Goal: Information Seeking & Learning: Learn about a topic

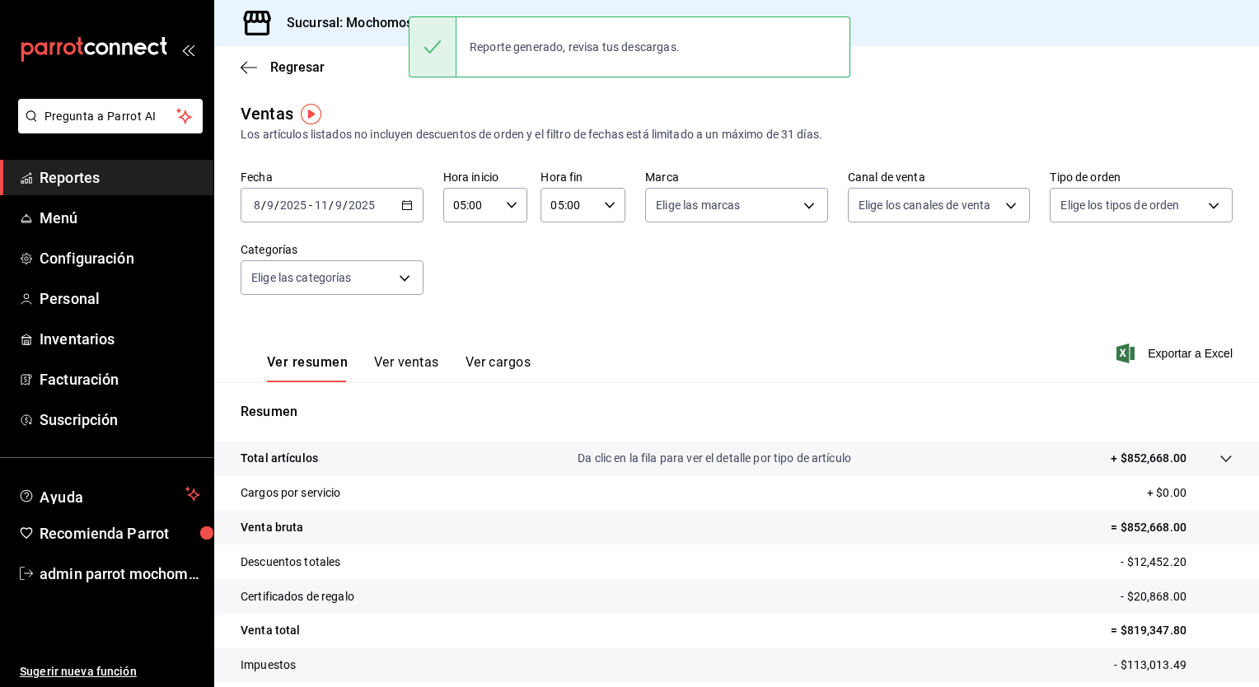
click at [405, 207] on icon "button" at bounding box center [407, 205] width 12 height 12
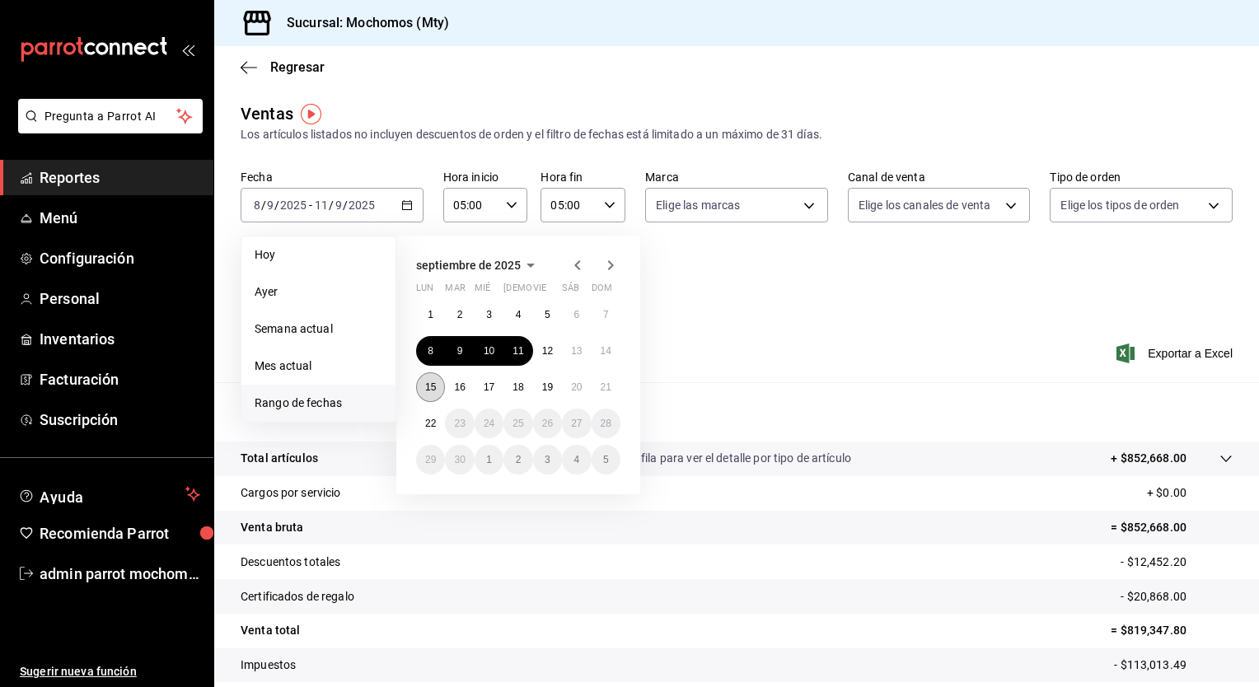
click at [437, 382] on button "15" at bounding box center [430, 387] width 29 height 30
click at [431, 423] on abbr "22" at bounding box center [430, 424] width 11 height 12
click at [428, 386] on abbr "15" at bounding box center [430, 387] width 11 height 12
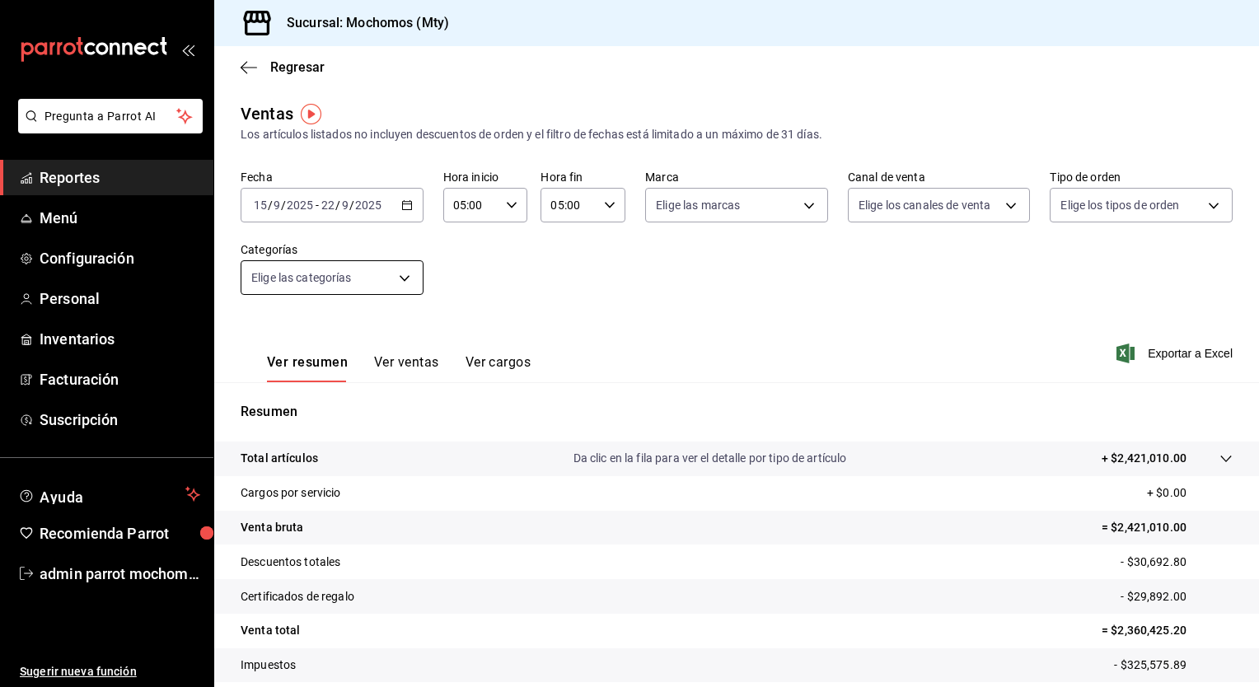
click at [404, 276] on body "Pregunta a Parrot AI Reportes Menú Configuración Personal Inventarios Facturaci…" at bounding box center [629, 343] width 1259 height 687
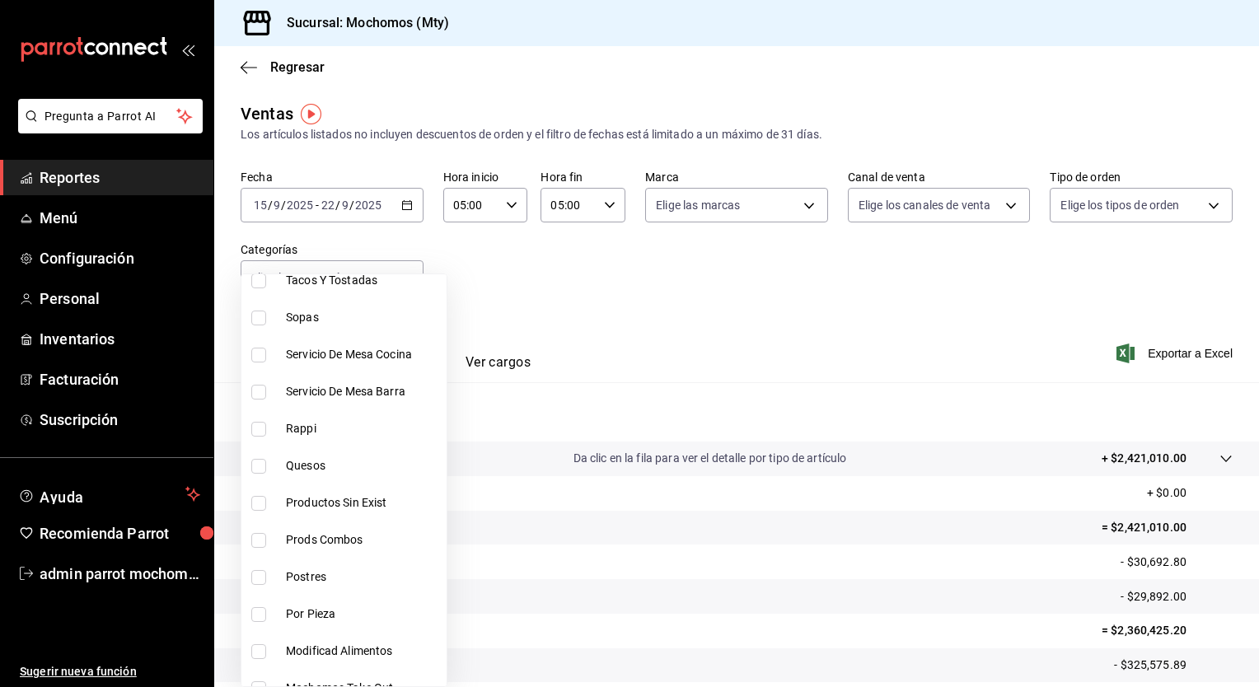
scroll to position [412, 0]
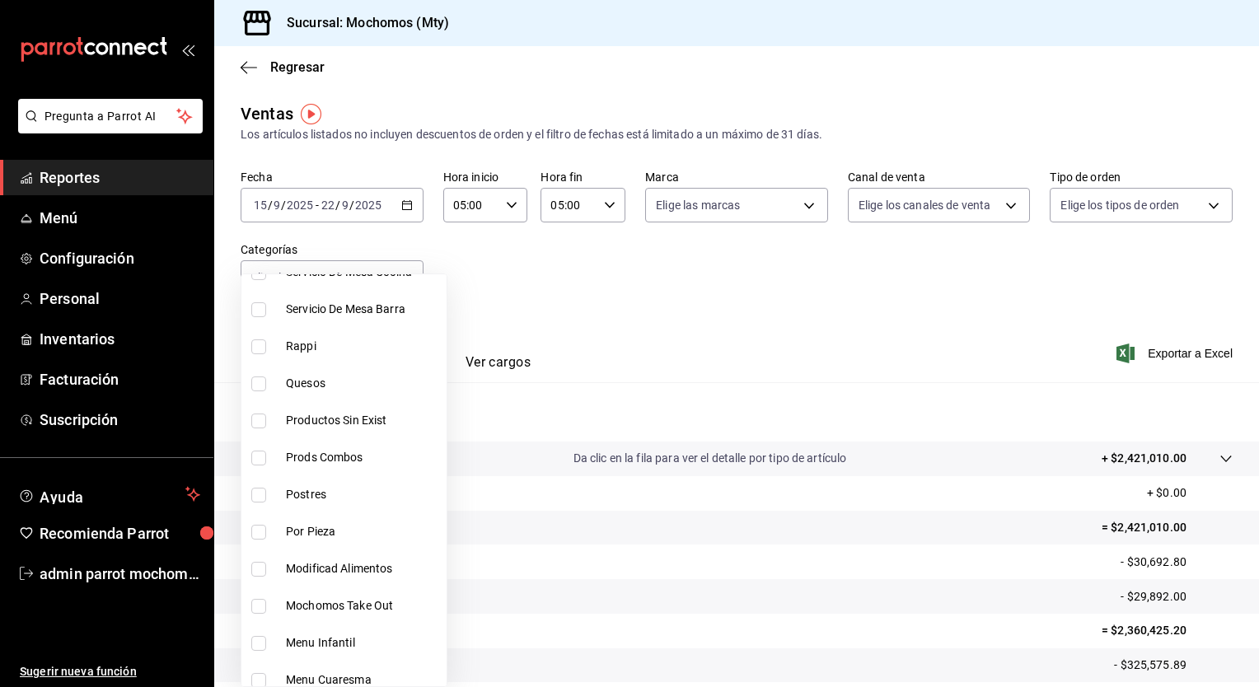
click at [326, 491] on span "Postres" at bounding box center [363, 494] width 154 height 17
type input "0d48770e-1618-477a-b463-cd2a32affaa3"
checkbox input "true"
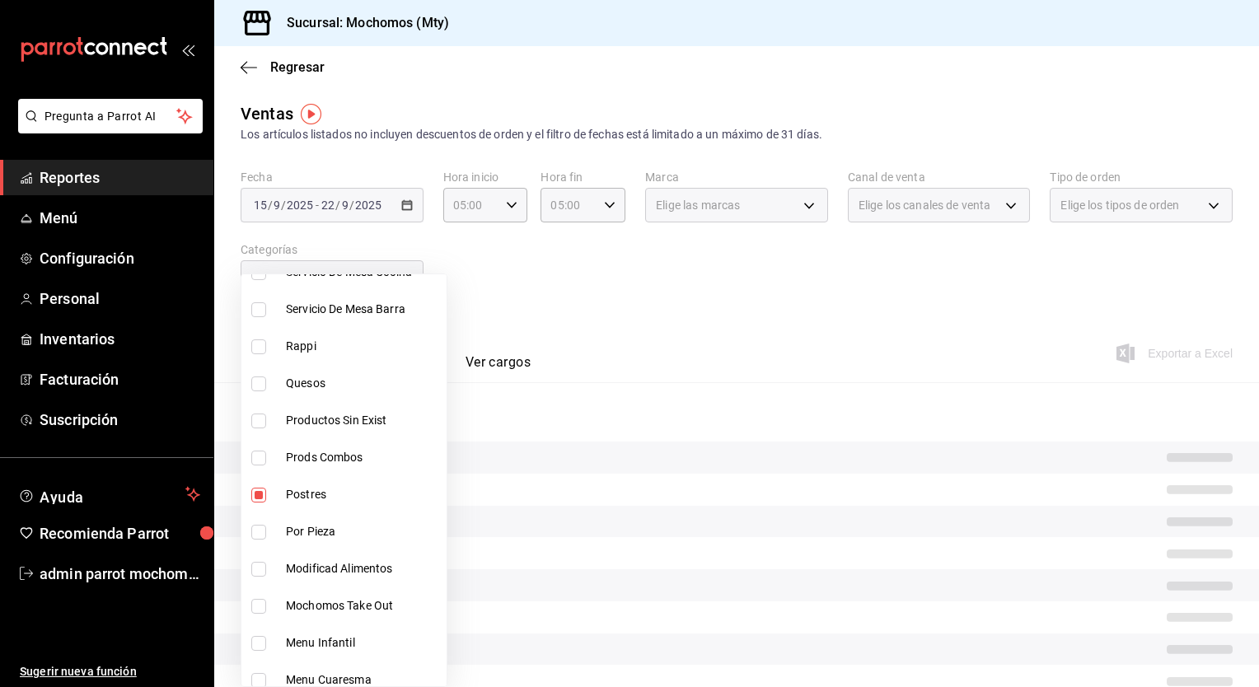
click at [613, 290] on div at bounding box center [629, 343] width 1259 height 687
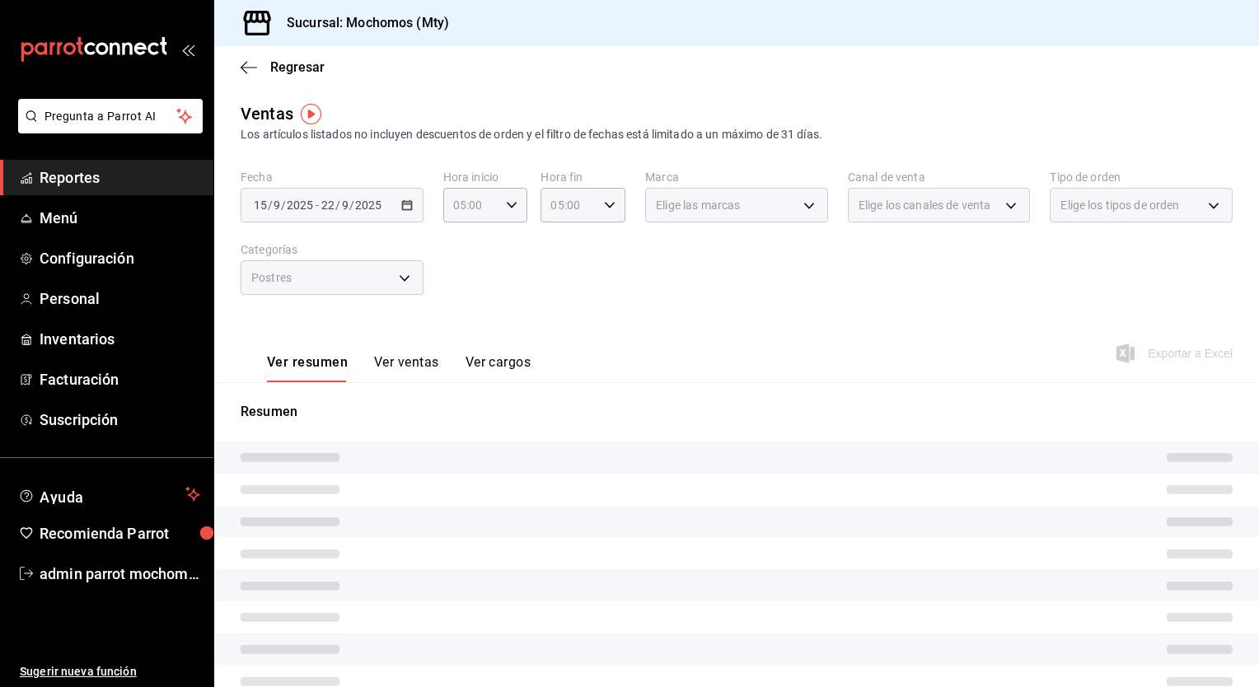
click at [411, 366] on button "Ver ventas" at bounding box center [406, 368] width 65 height 28
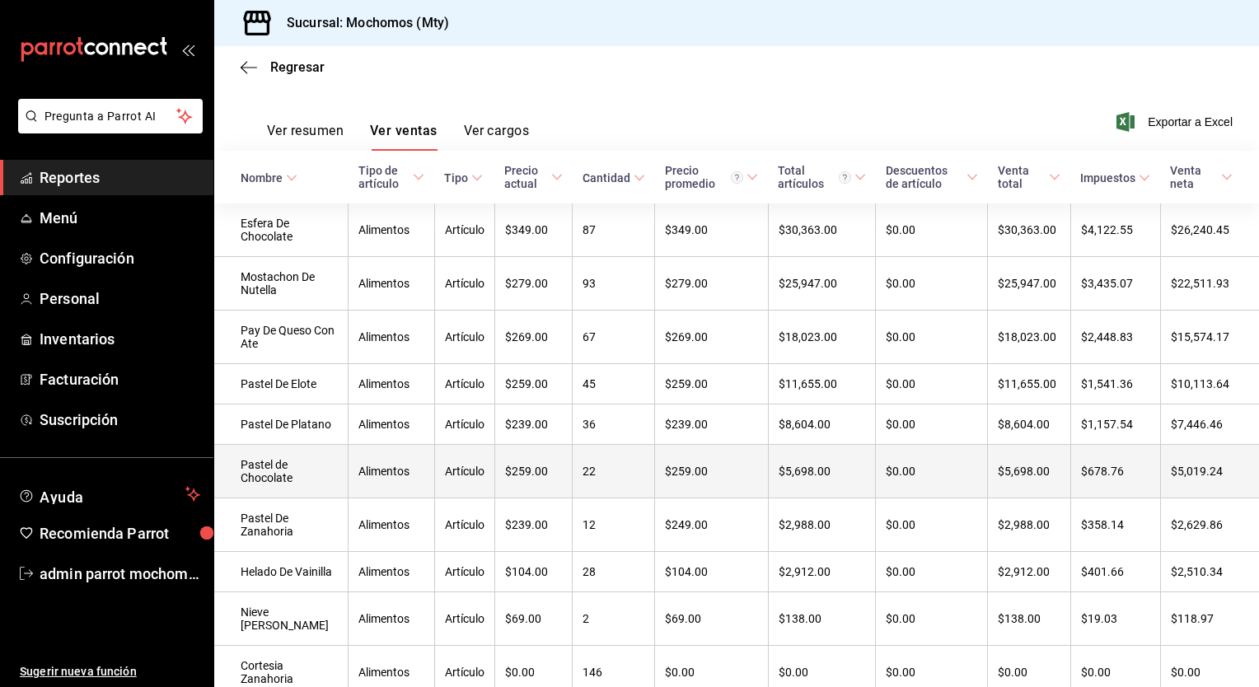
scroll to position [247, 0]
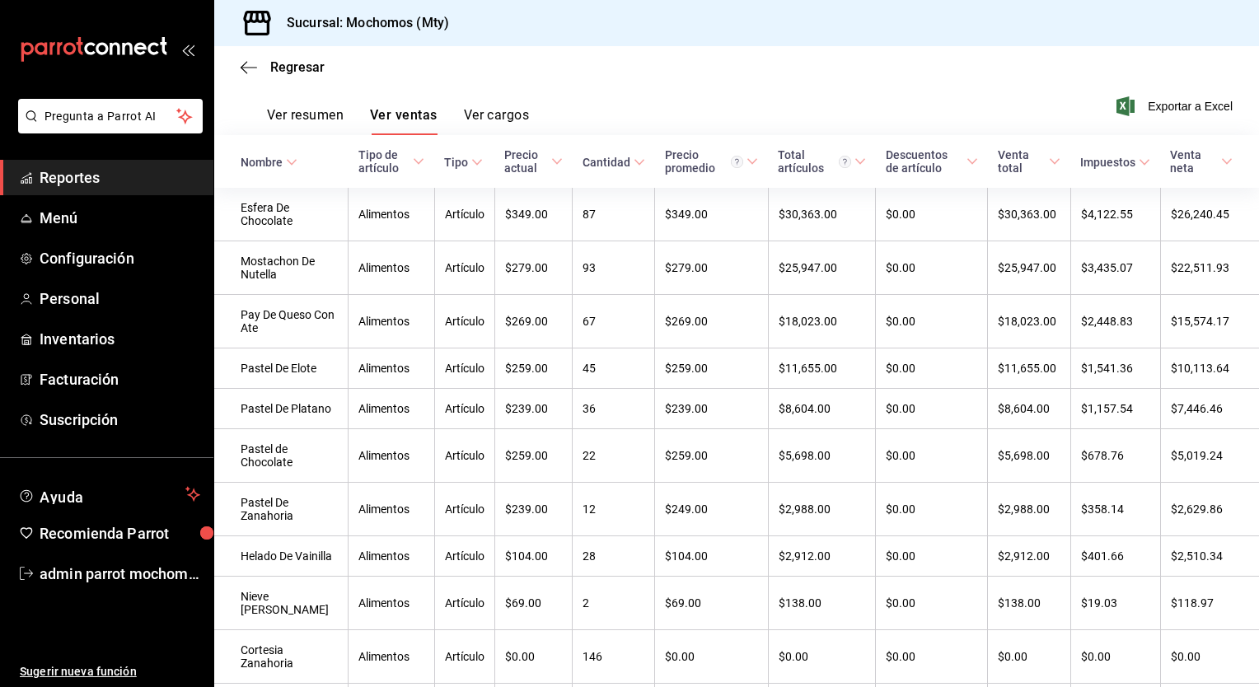
click at [321, 114] on button "Ver resumen" at bounding box center [305, 121] width 77 height 28
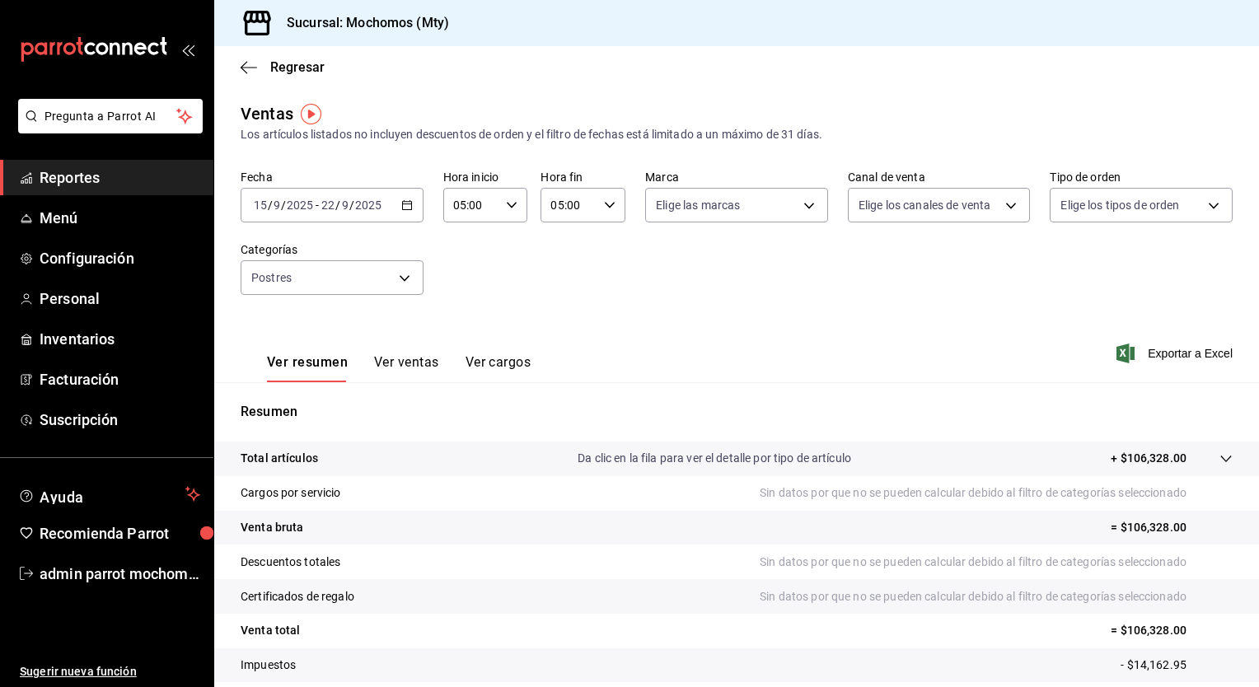
click at [506, 208] on icon "button" at bounding box center [512, 205] width 12 height 12
click at [506, 208] on div at bounding box center [629, 343] width 1259 height 687
click at [401, 204] on icon "button" at bounding box center [407, 205] width 12 height 12
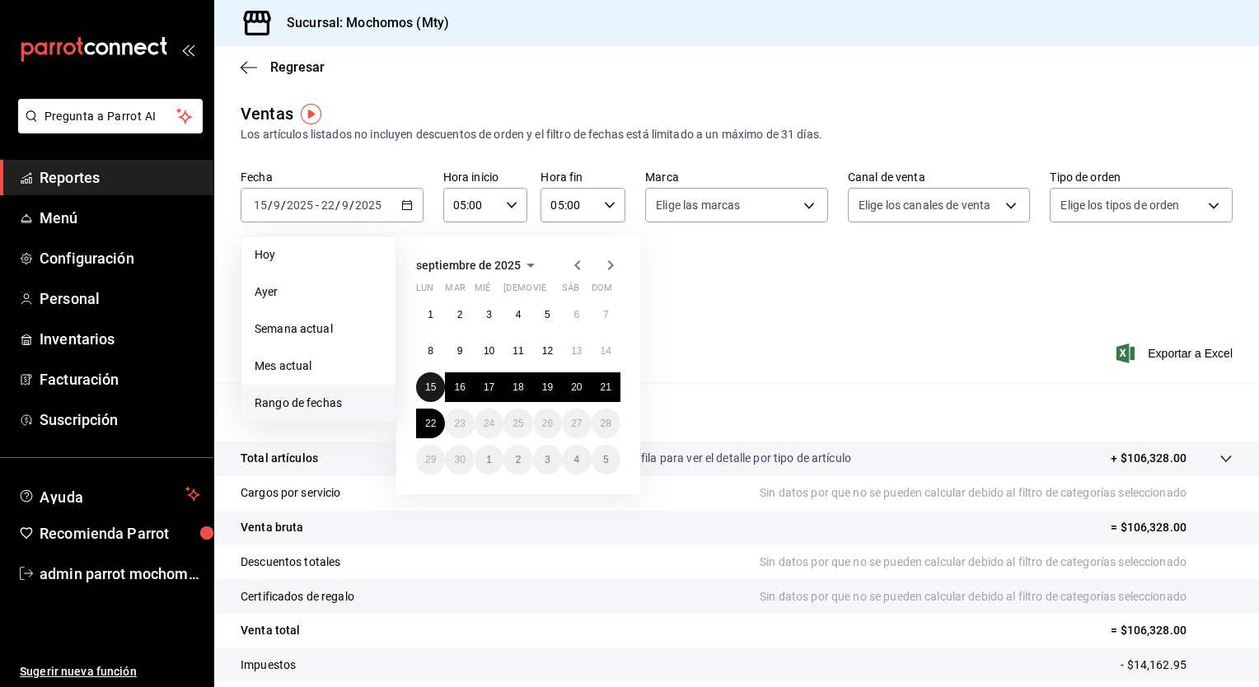
click at [434, 391] on abbr "15" at bounding box center [430, 387] width 11 height 12
click at [458, 389] on abbr "16" at bounding box center [459, 387] width 11 height 12
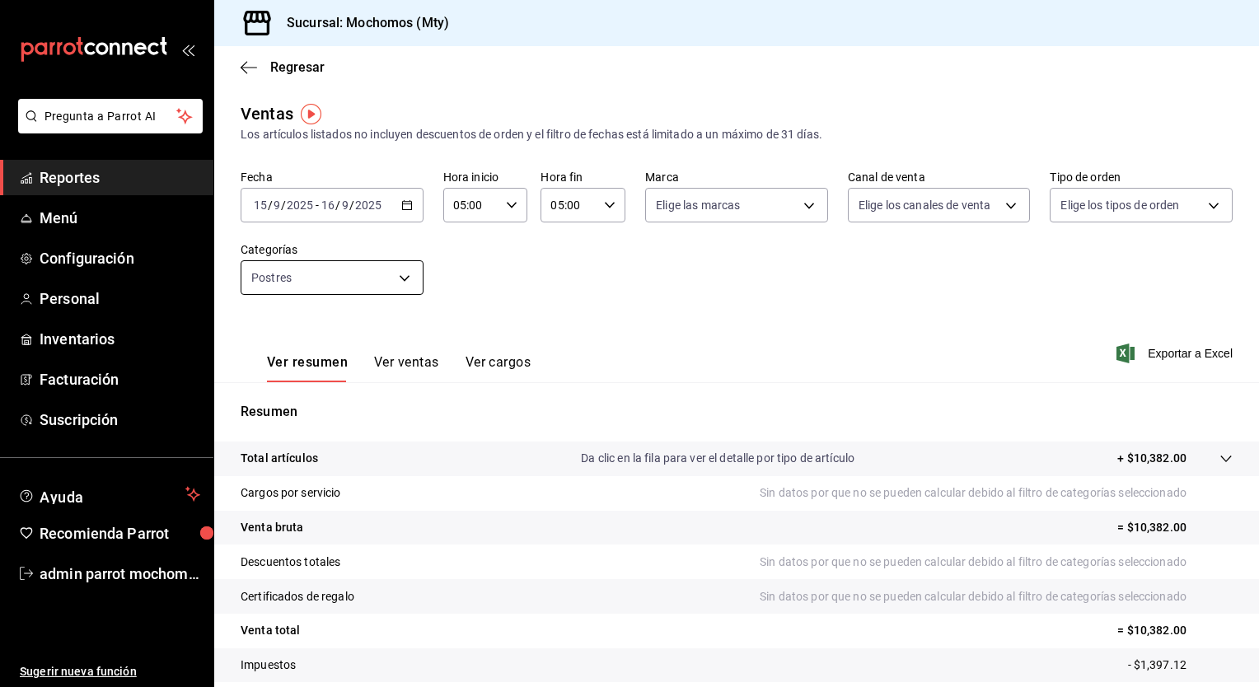
click at [405, 282] on body "Pregunta a Parrot AI Reportes Menú Configuración Personal Inventarios Facturaci…" at bounding box center [629, 343] width 1259 height 687
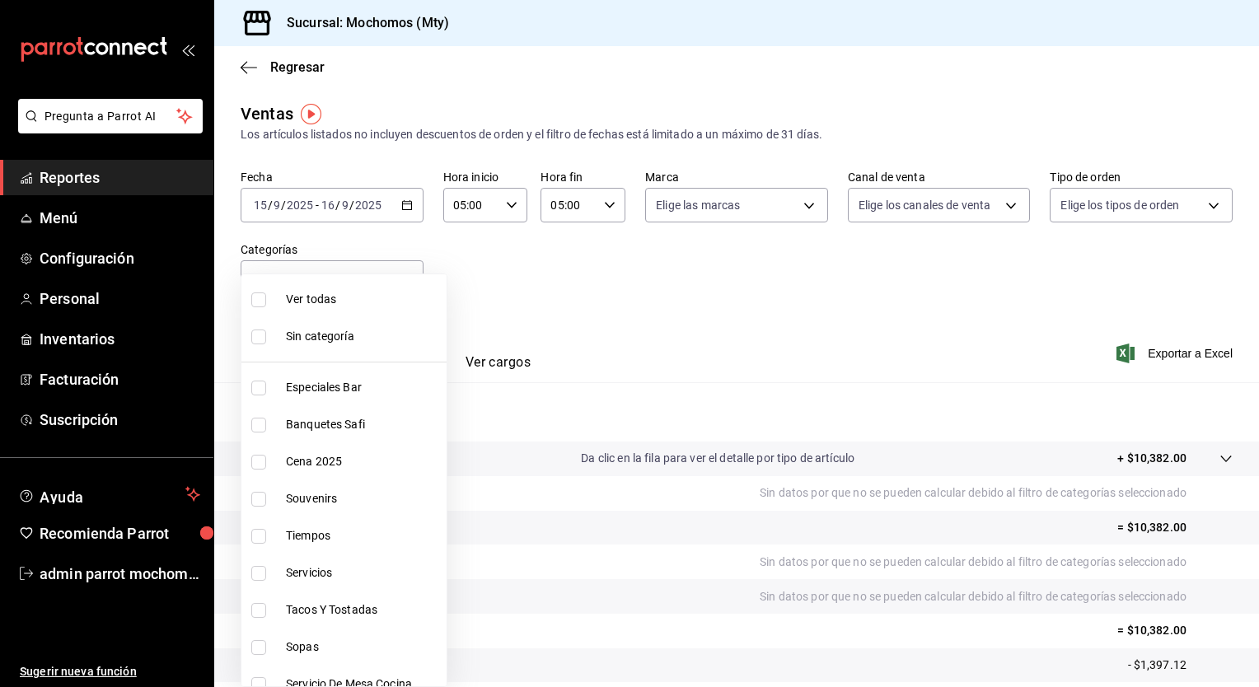
click at [335, 292] on span "Ver todas" at bounding box center [363, 299] width 154 height 17
type input "ca062f0f-28a6-4a2e-835a-bf626b46f614,ff02f0f8-cf27-4ea8-b513-1d5c0356e4fc,aaf97…"
checkbox input "true"
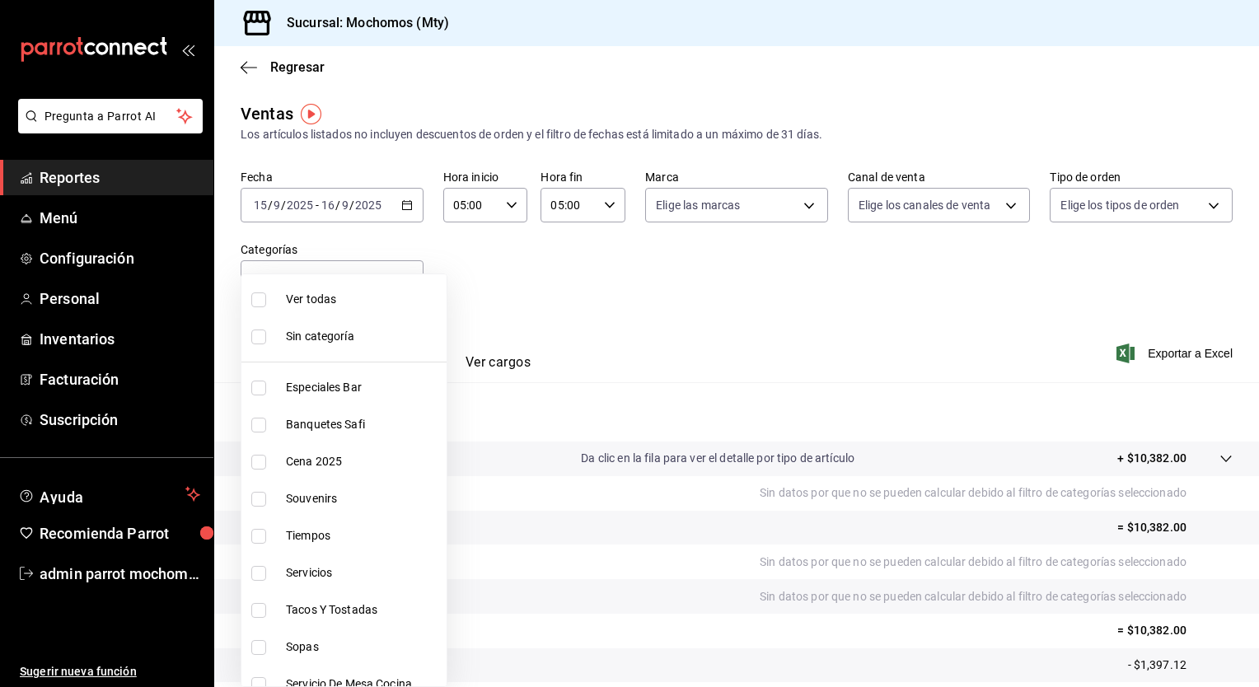
checkbox input "true"
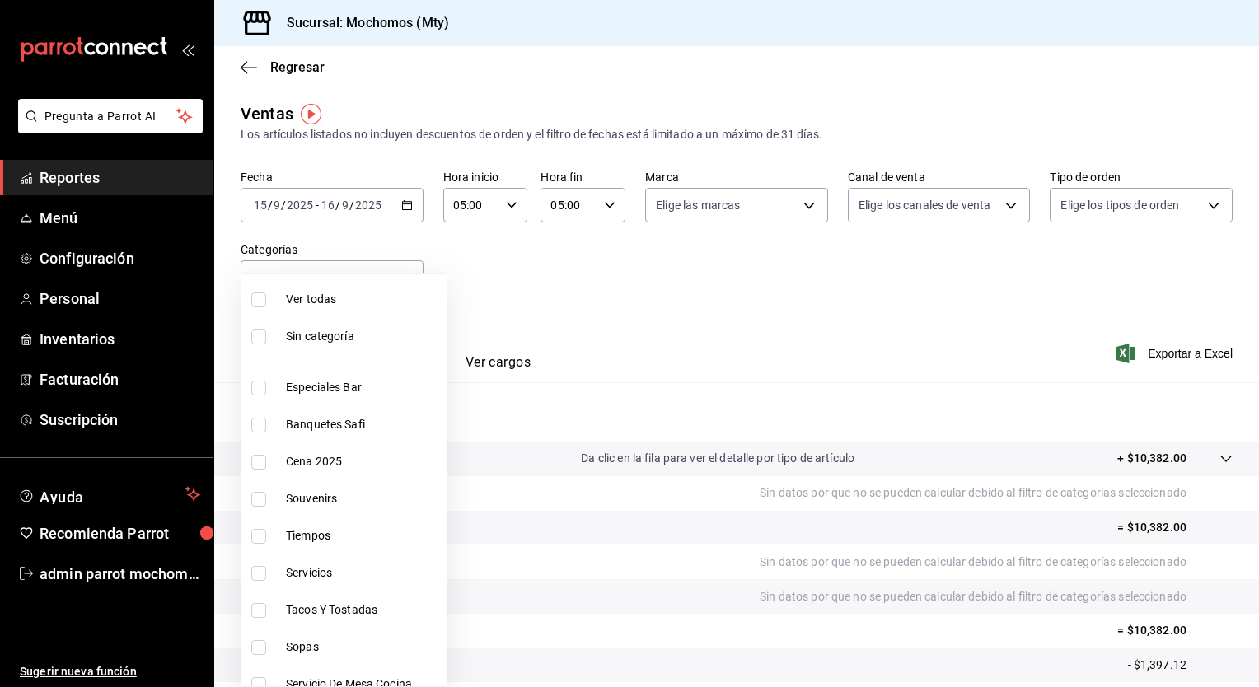
checkbox input "true"
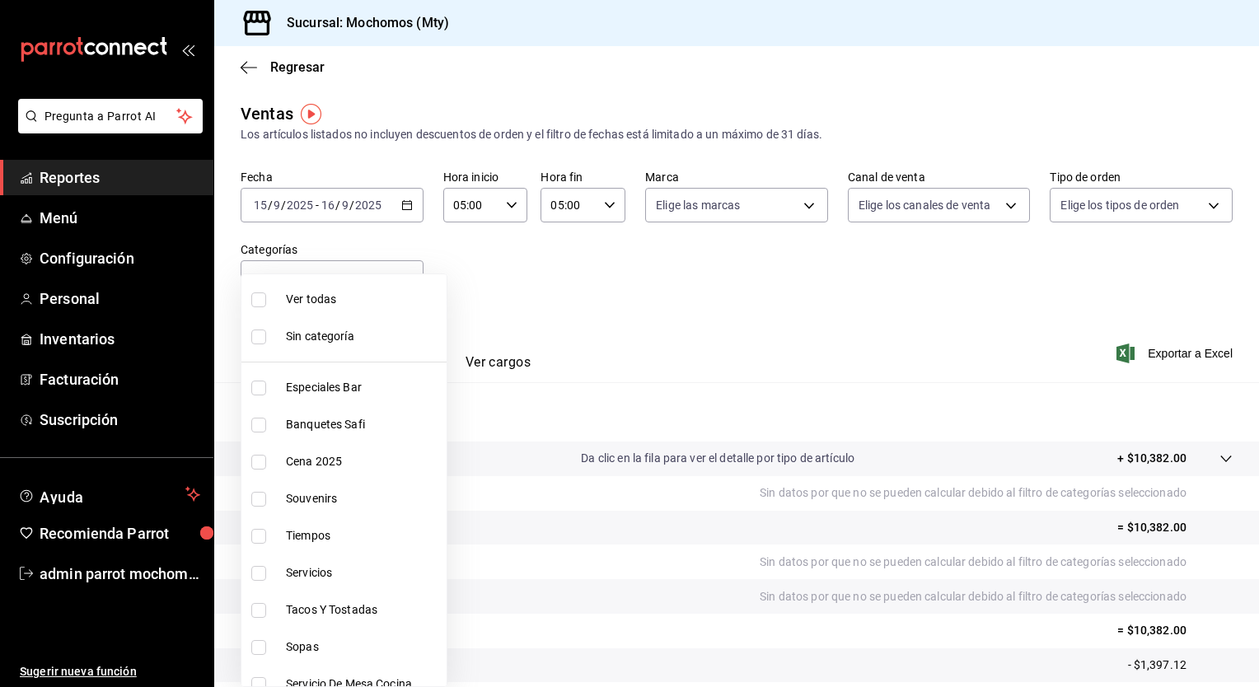
checkbox input "true"
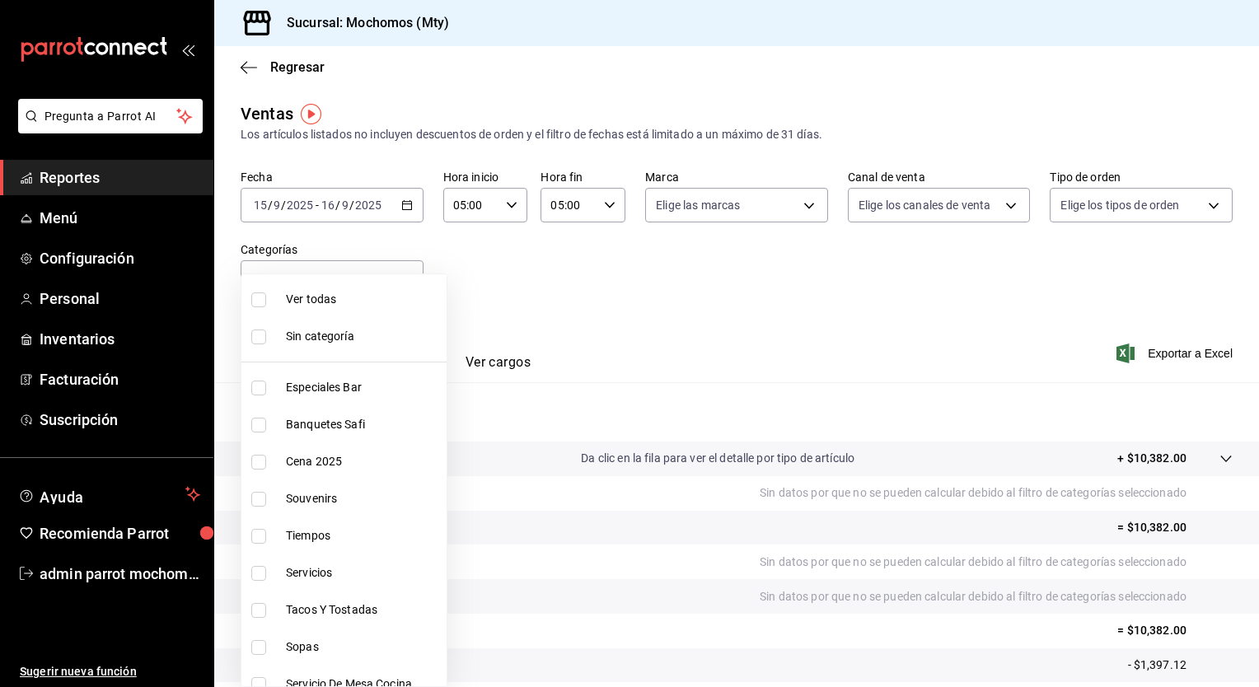
checkbox input "true"
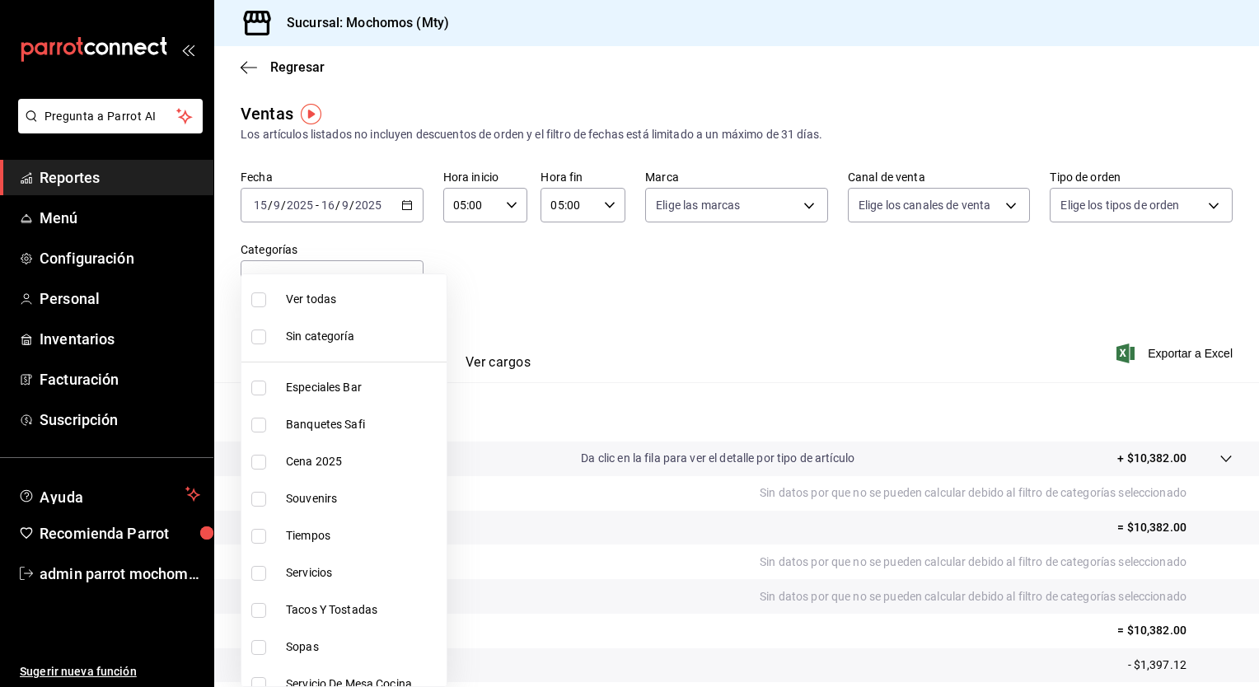
checkbox input "true"
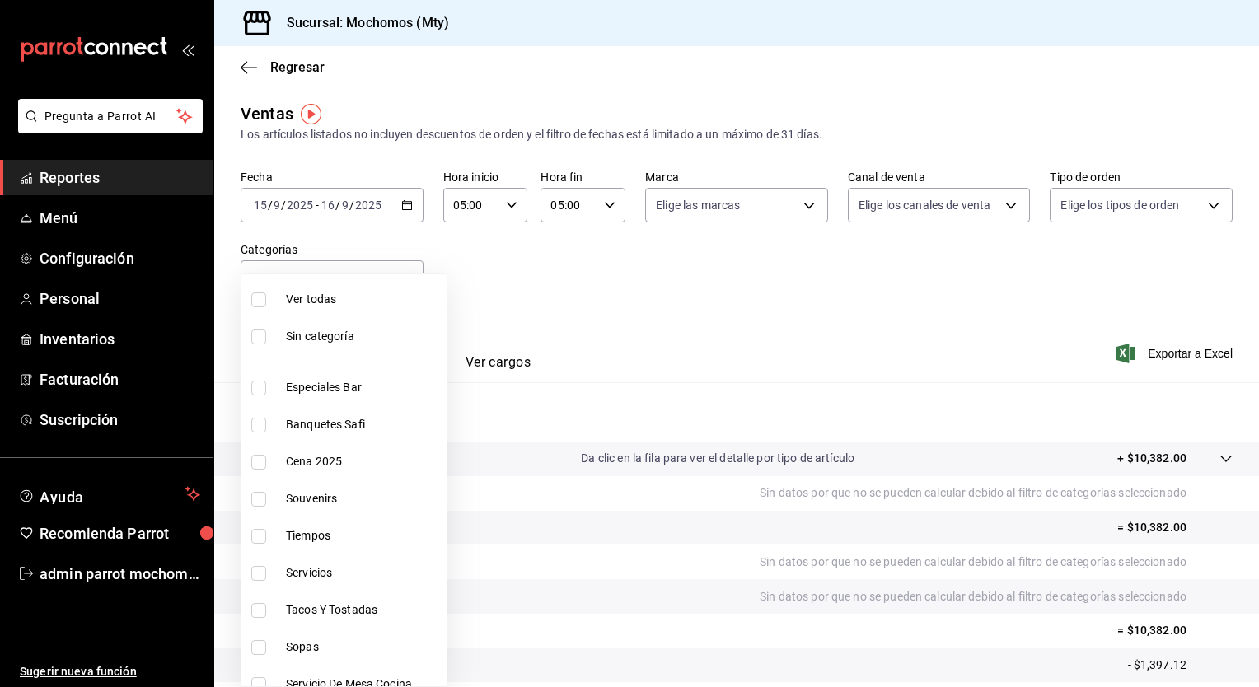
checkbox input "true"
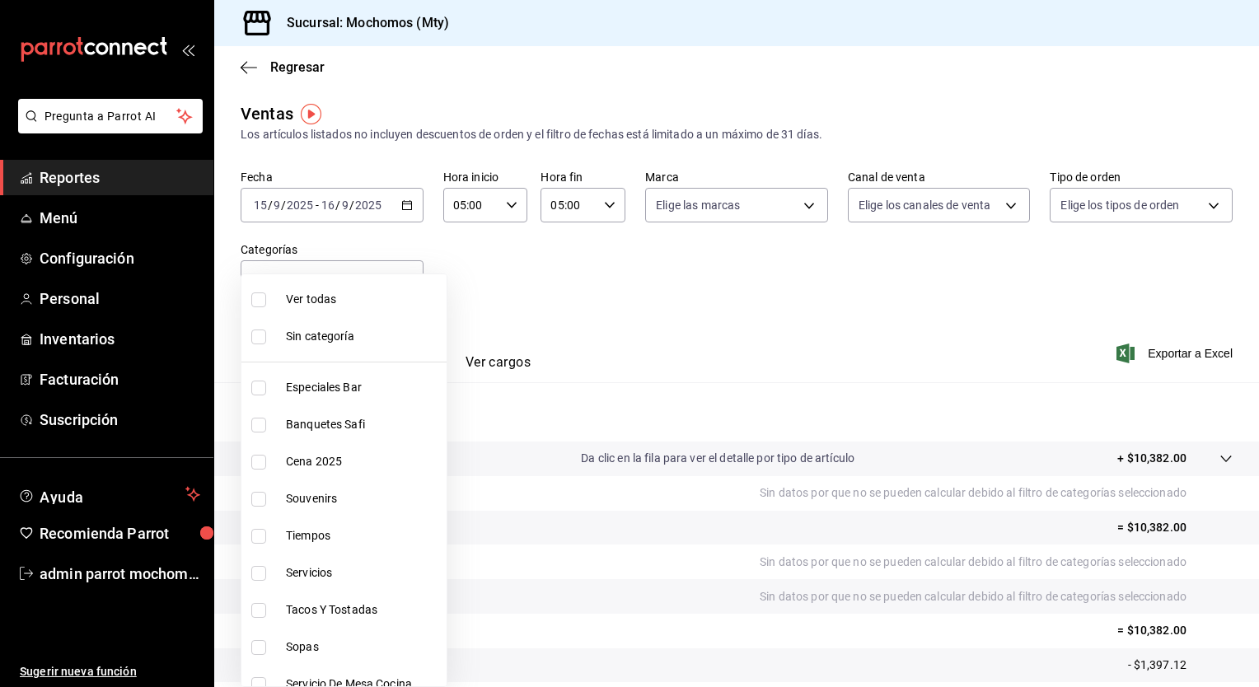
checkbox input "true"
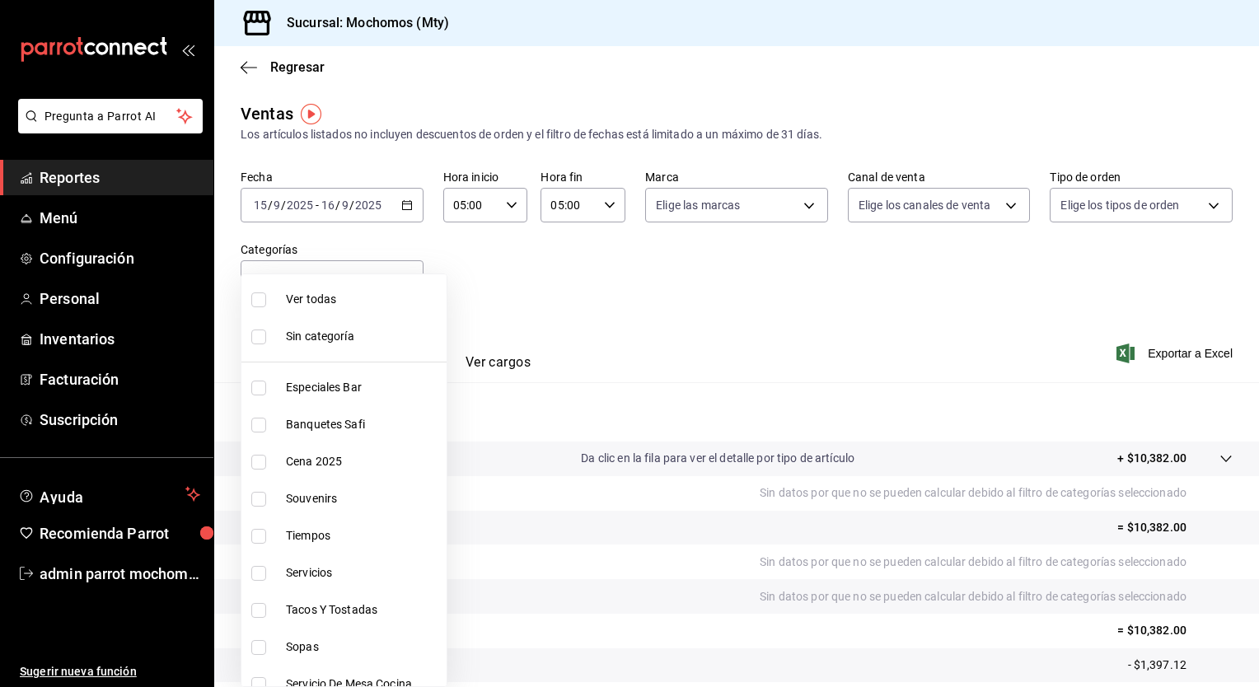
checkbox input "true"
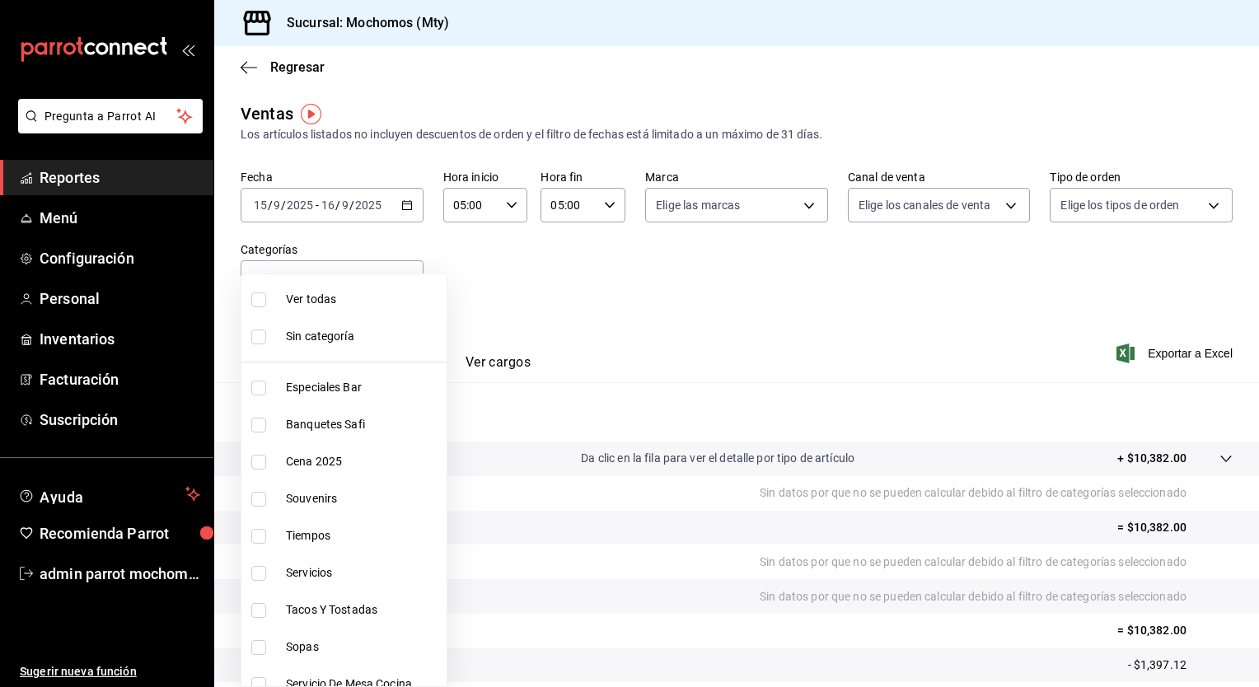
checkbox input "true"
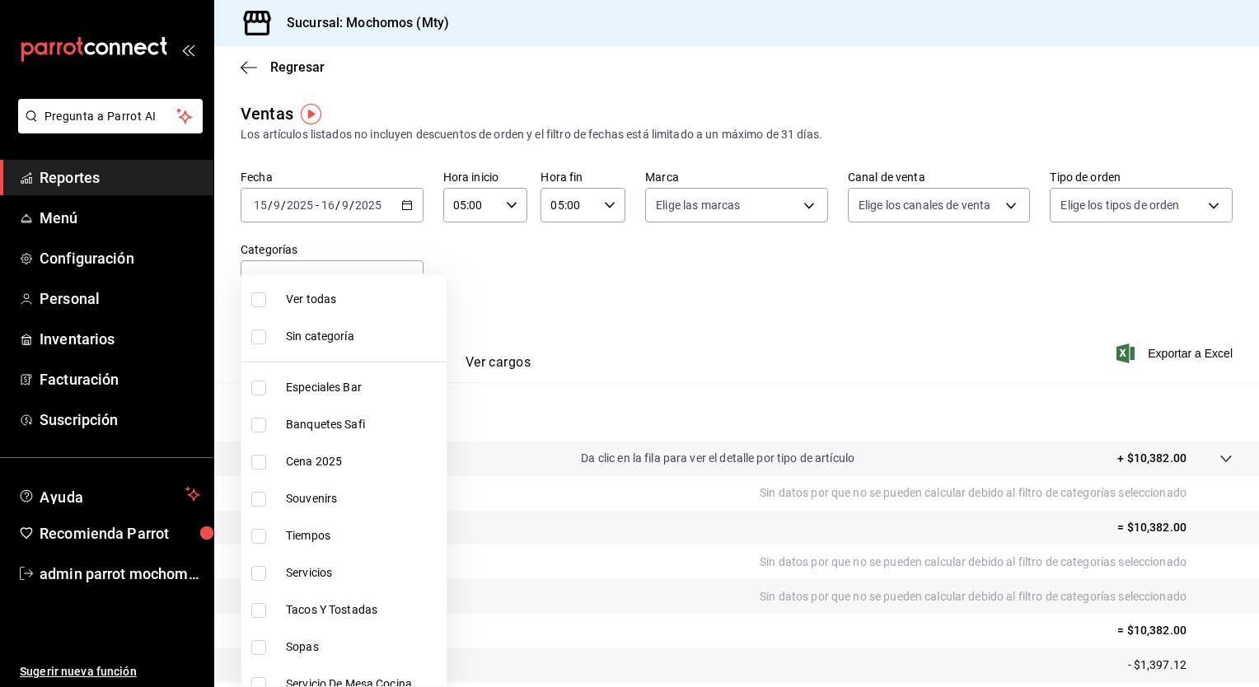
checkbox input "true"
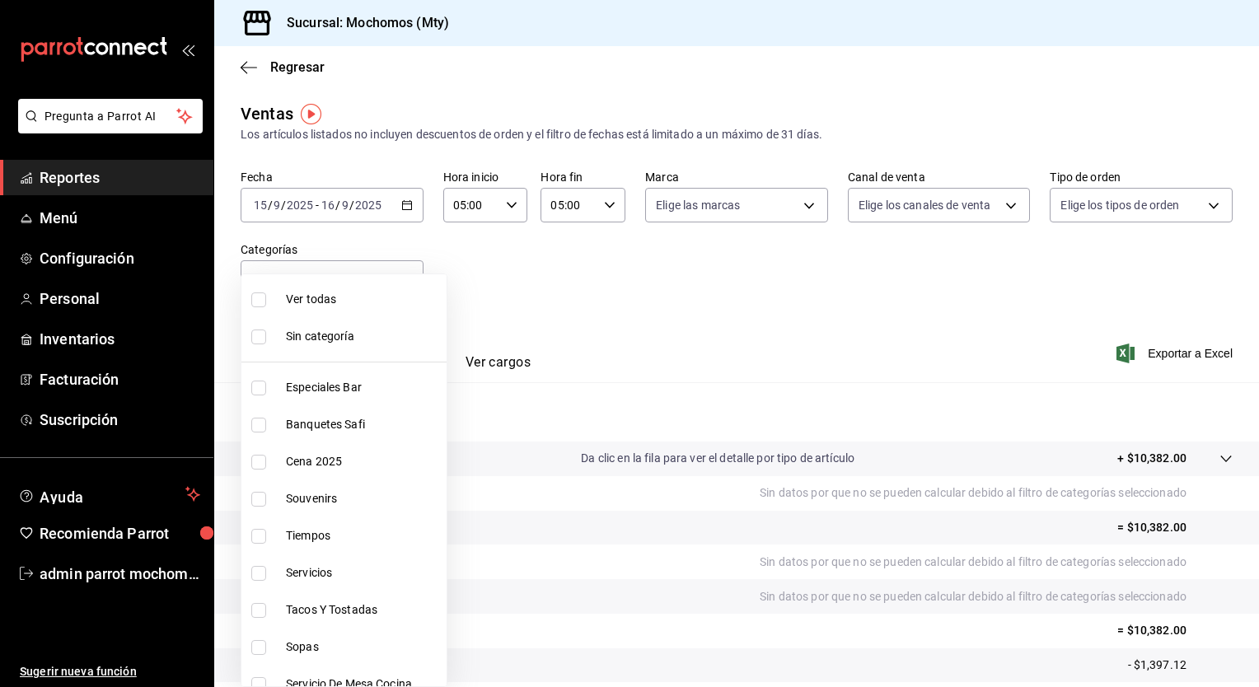
checkbox input "true"
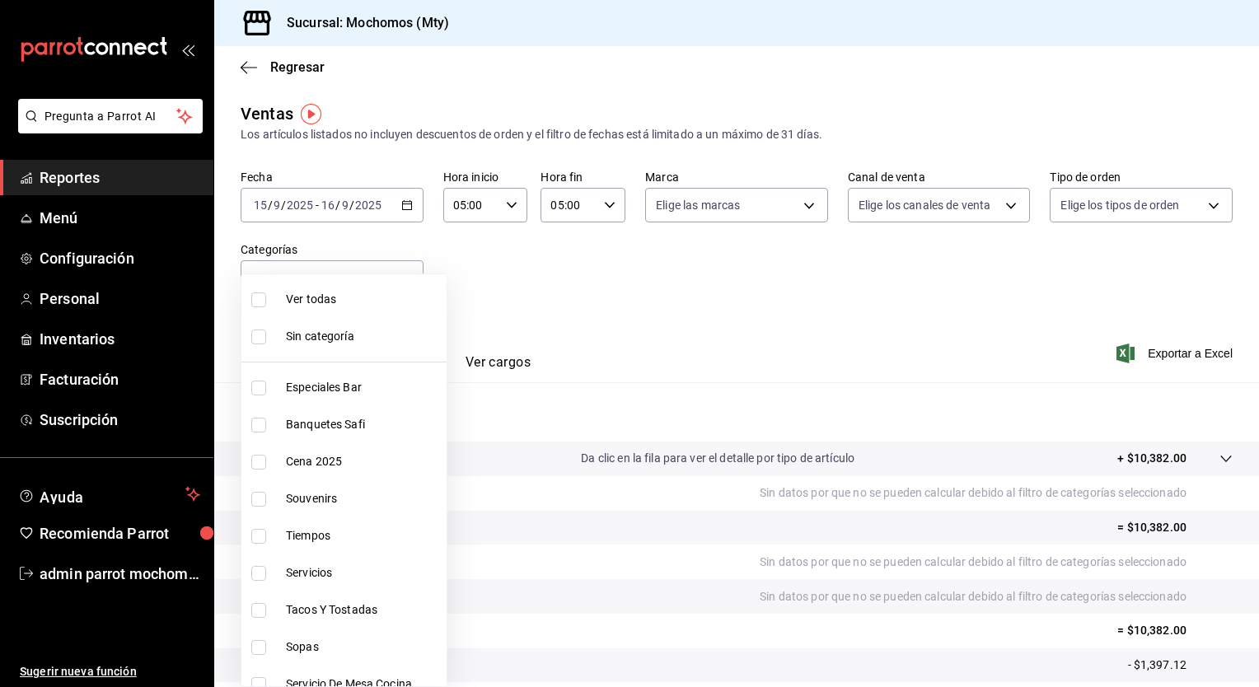
checkbox input "true"
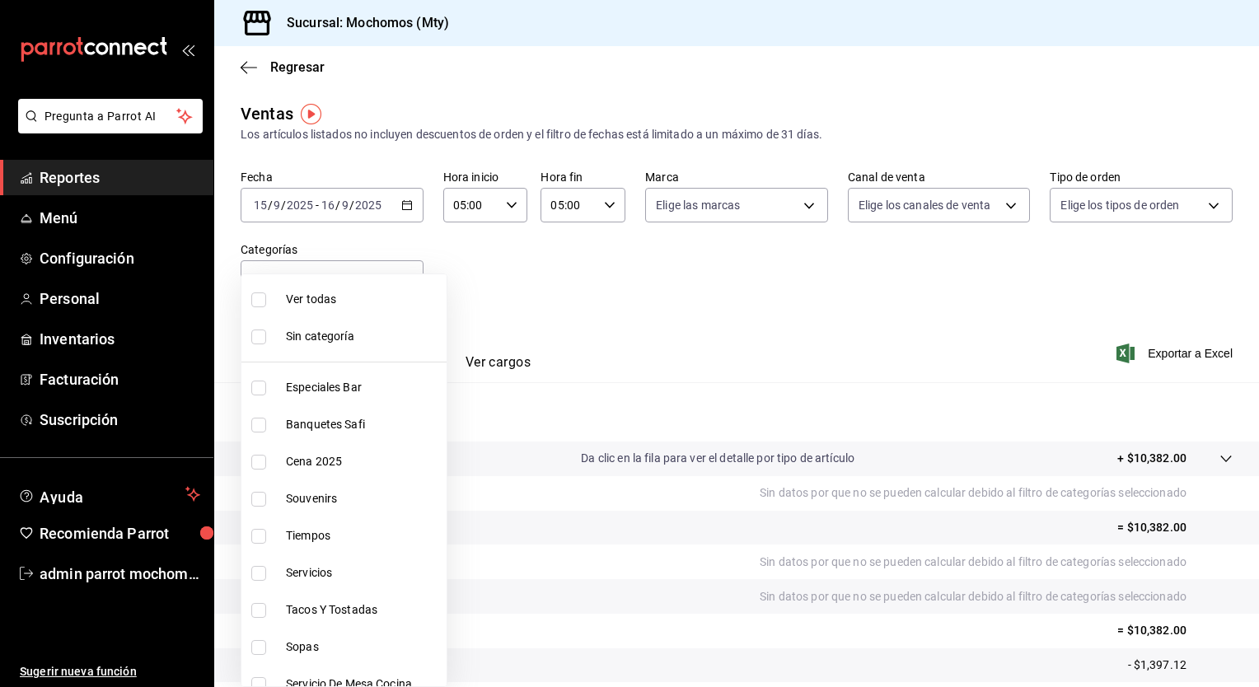
checkbox input "true"
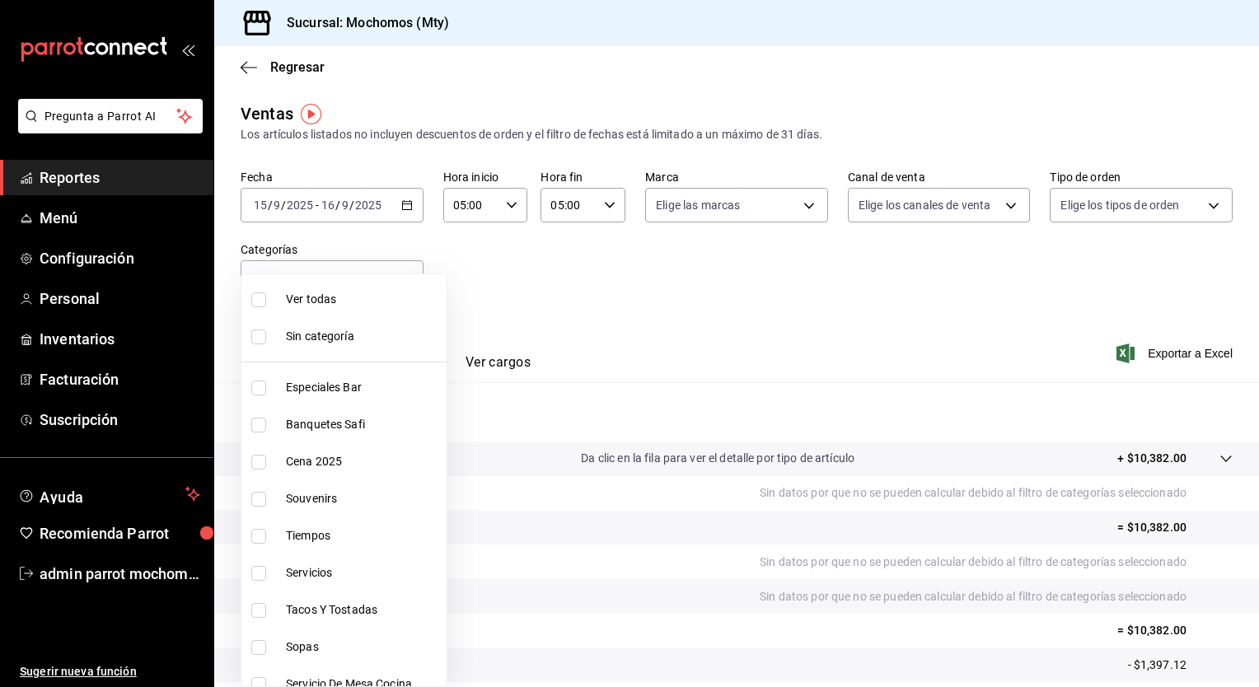
checkbox input "true"
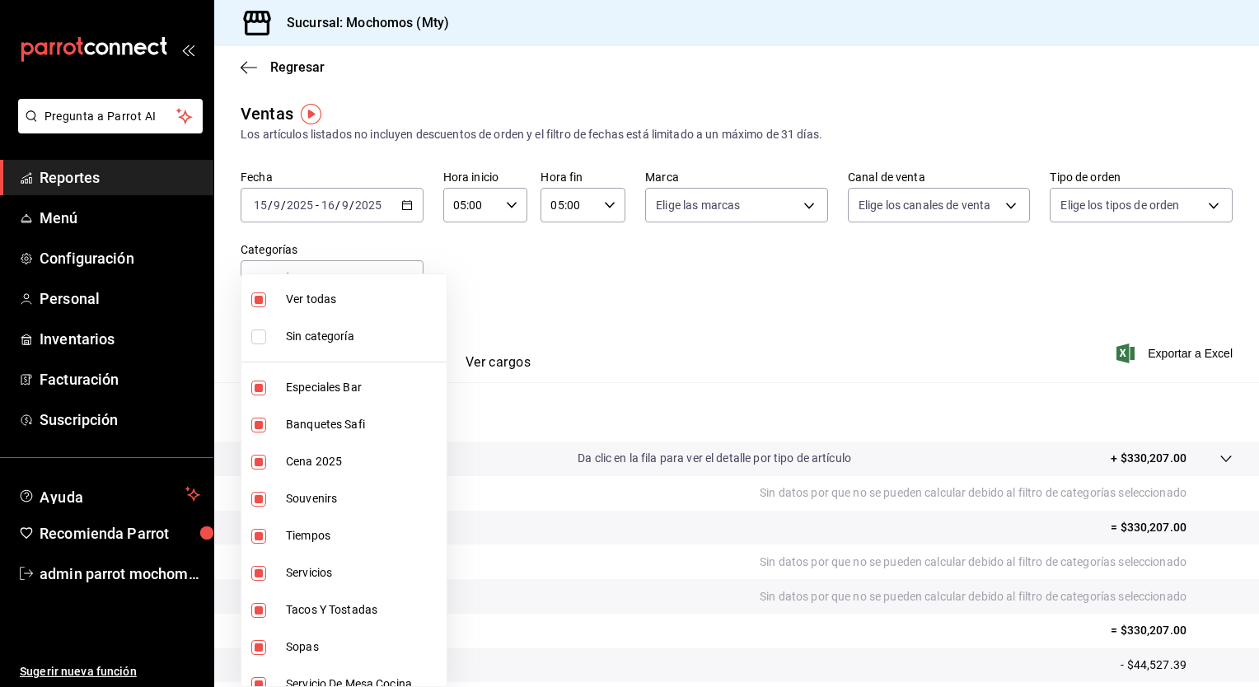
click at [335, 292] on span "Ver todas" at bounding box center [363, 299] width 154 height 17
checkbox input "false"
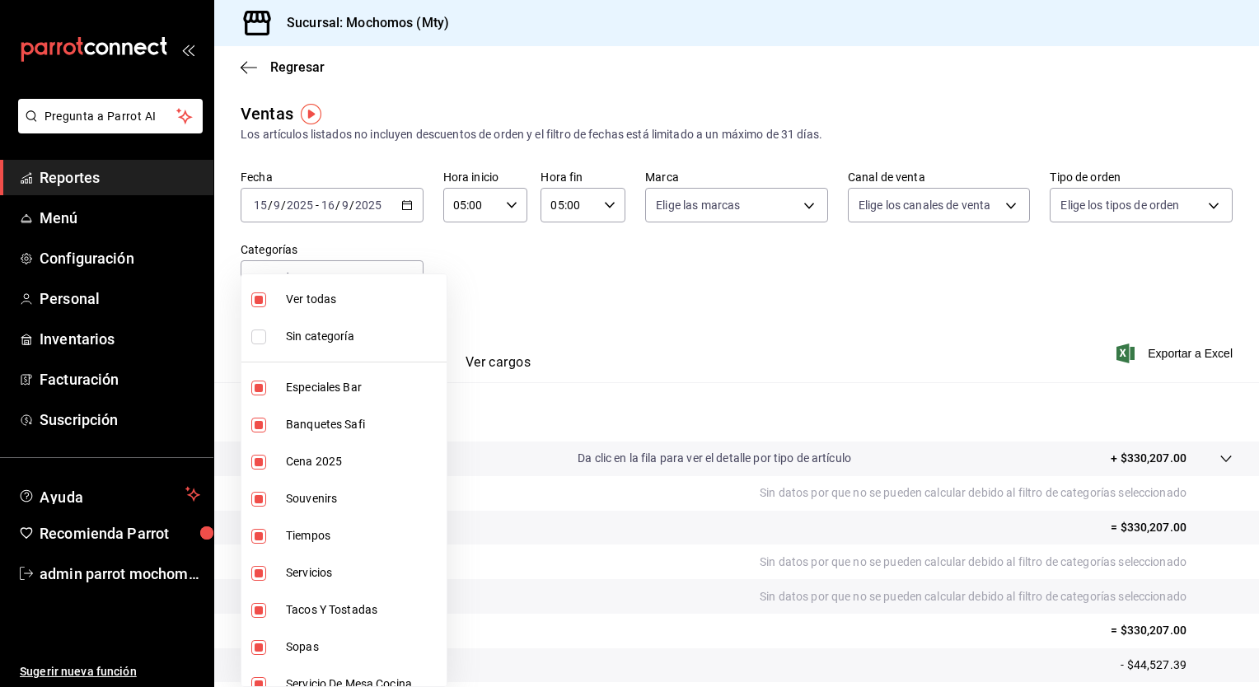
checkbox input "false"
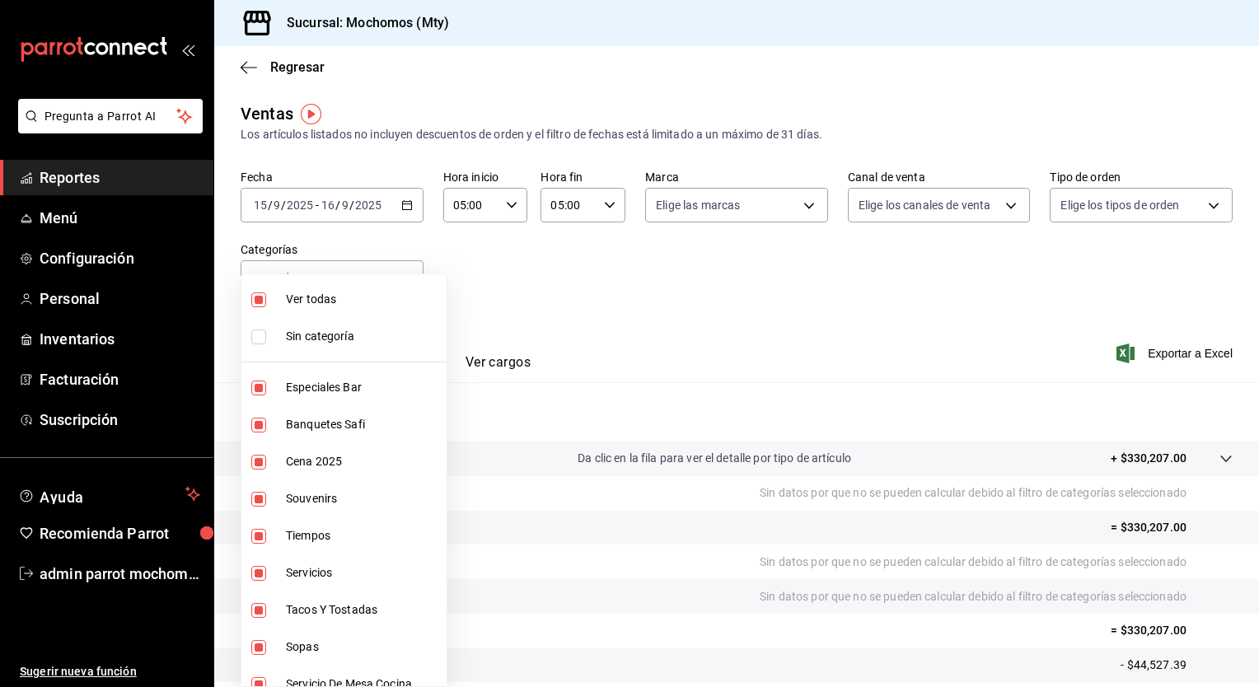
checkbox input "false"
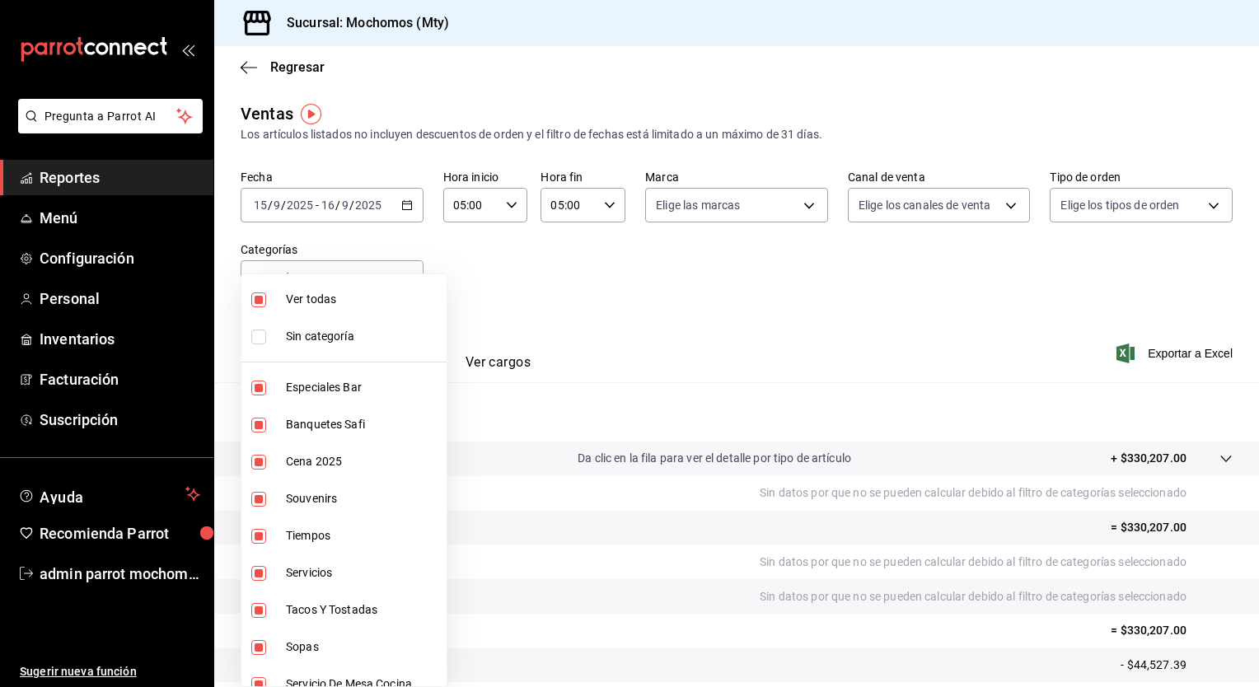
checkbox input "false"
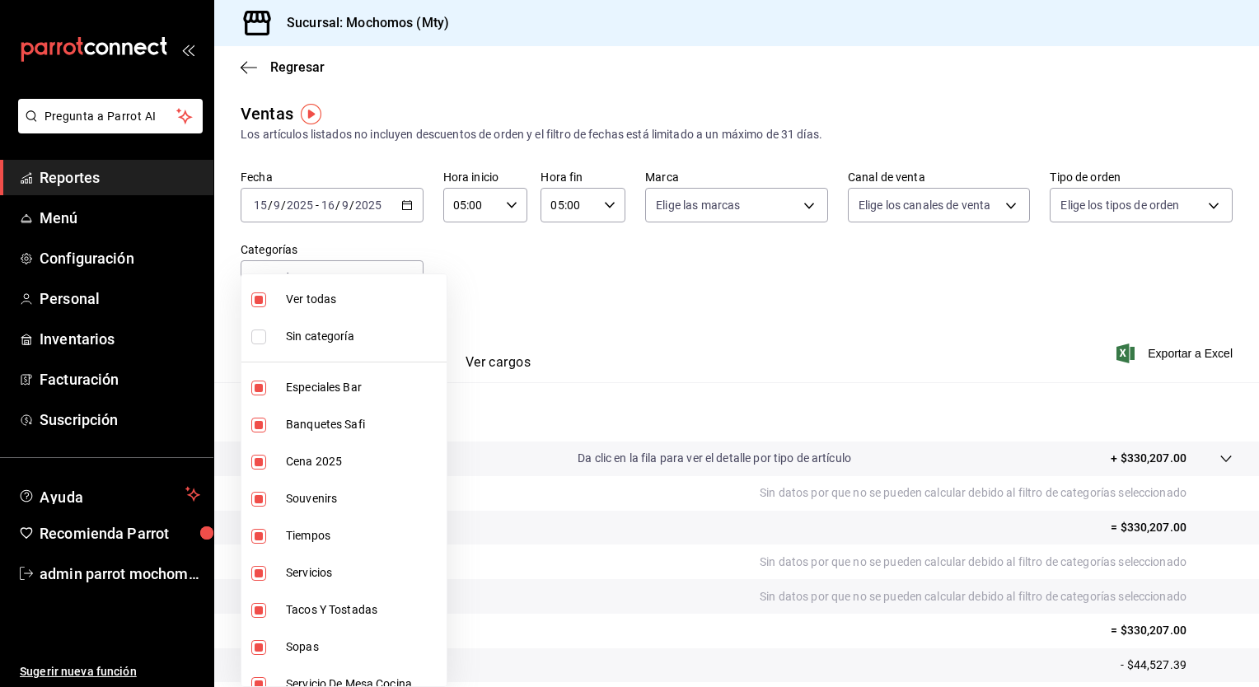
checkbox input "false"
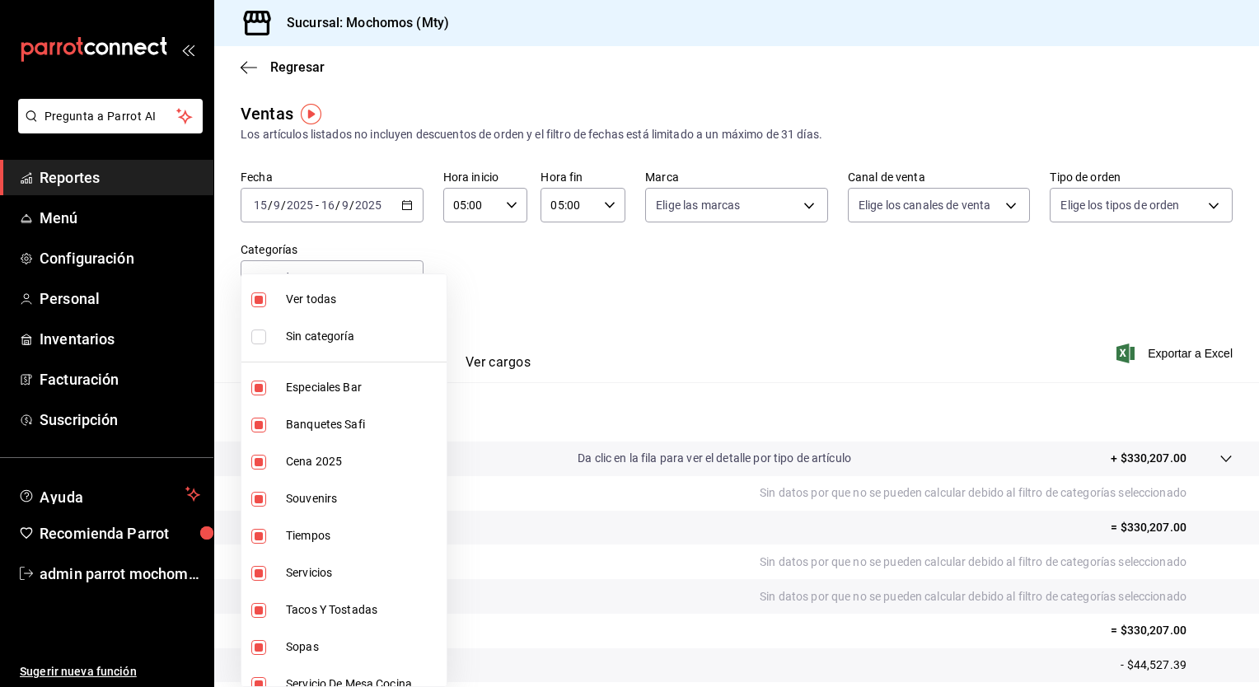
checkbox input "false"
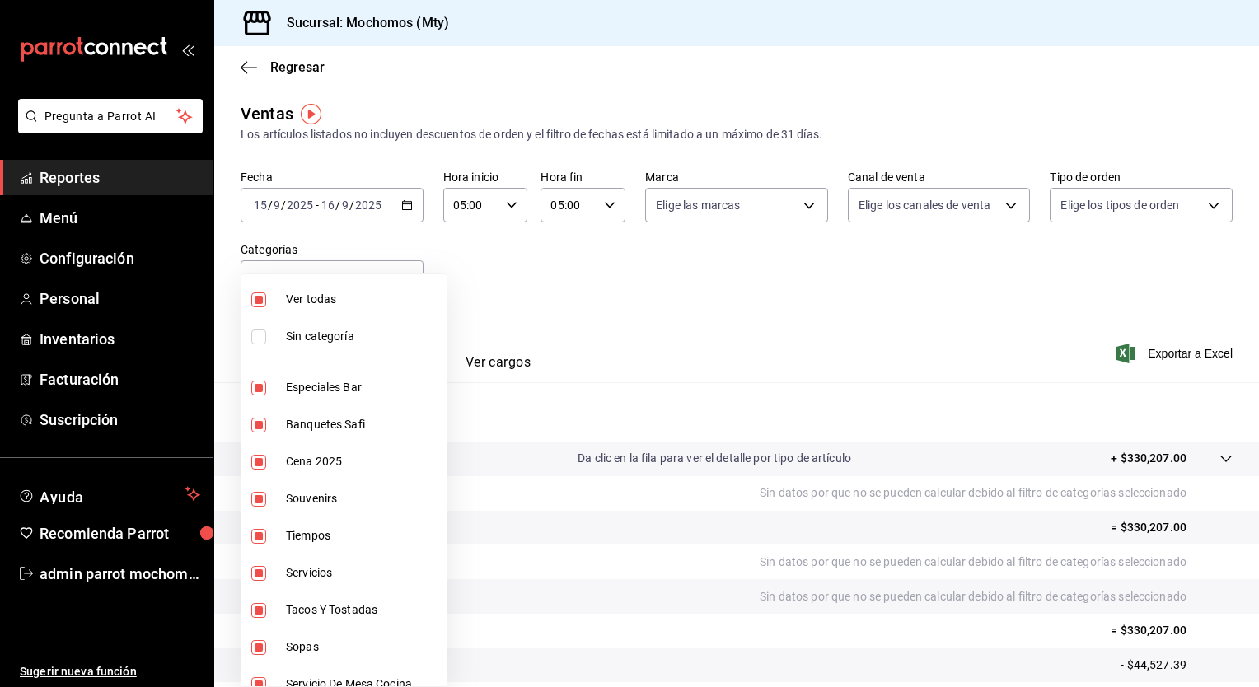
checkbox input "false"
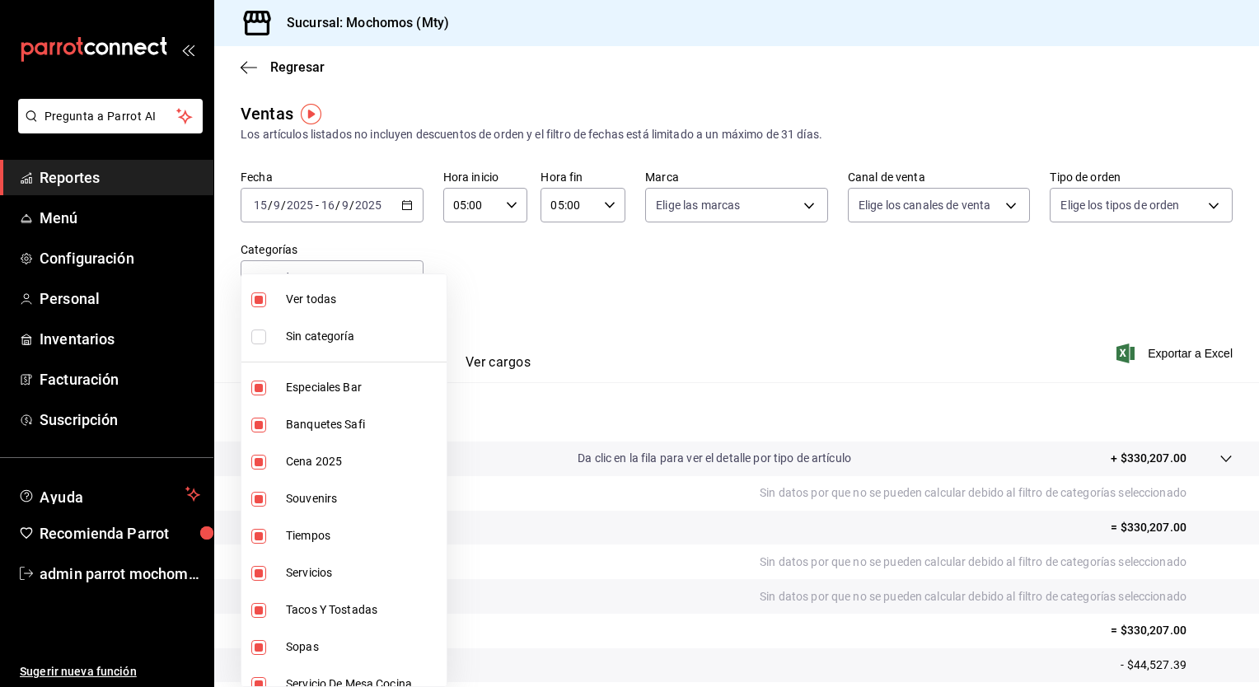
checkbox input "false"
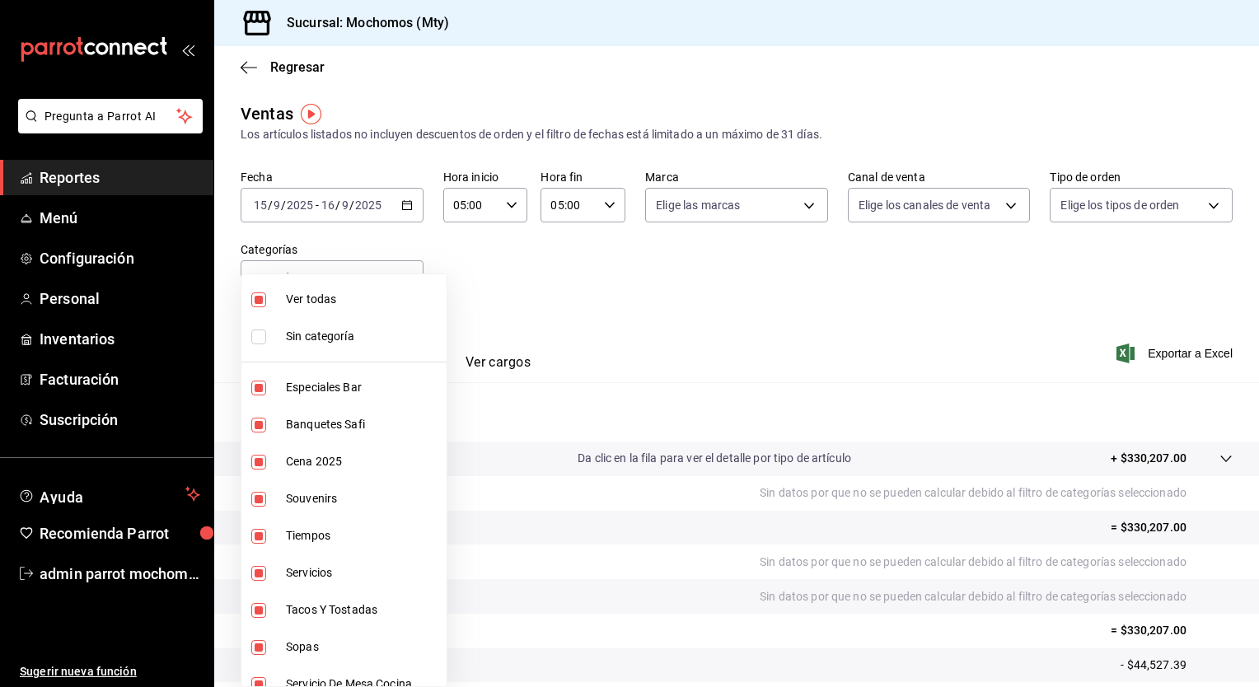
checkbox input "false"
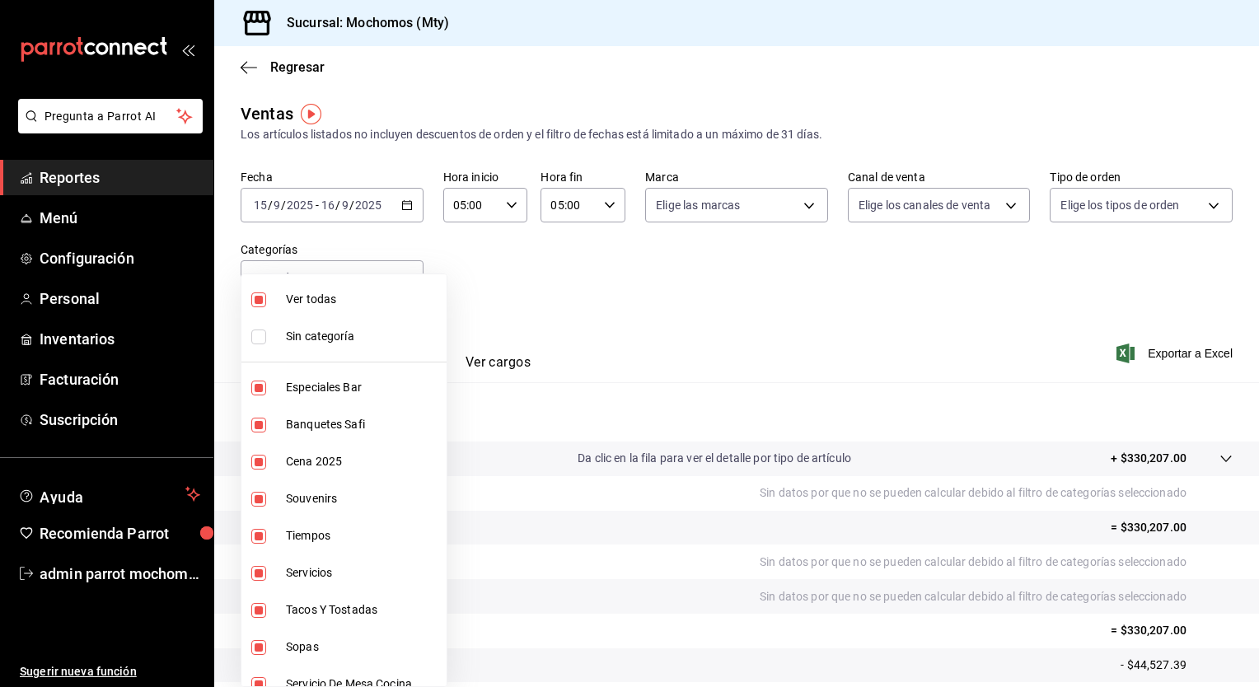
checkbox input "false"
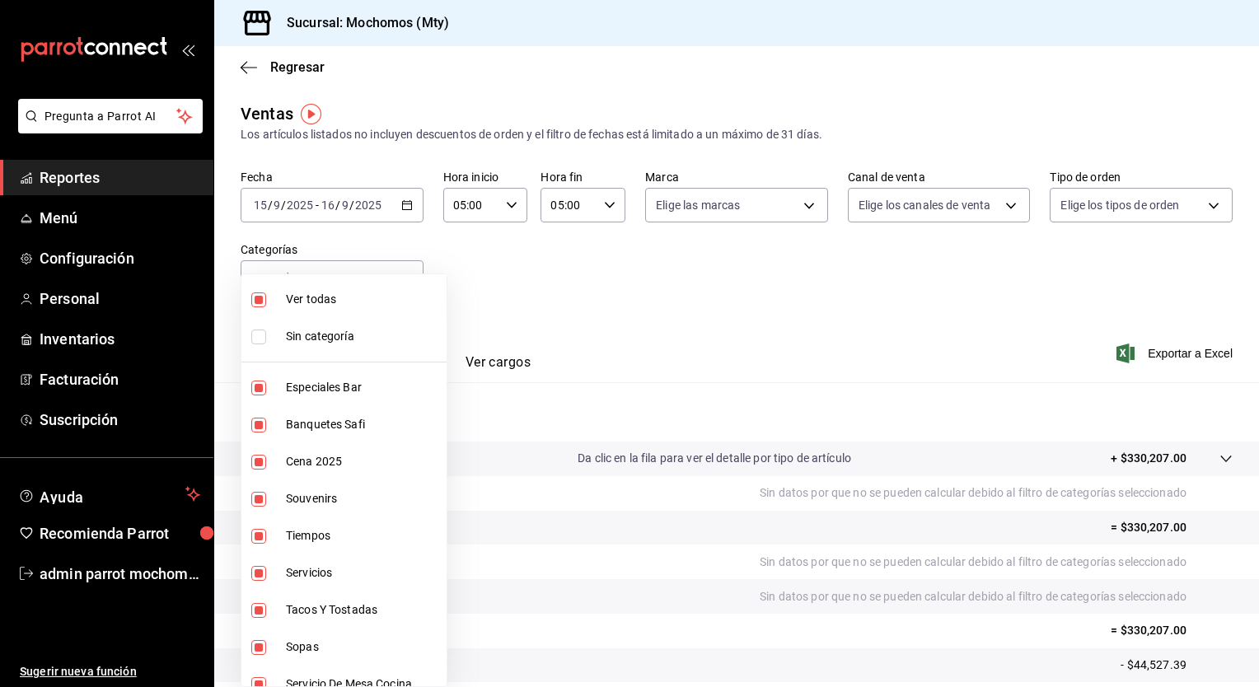
checkbox input "false"
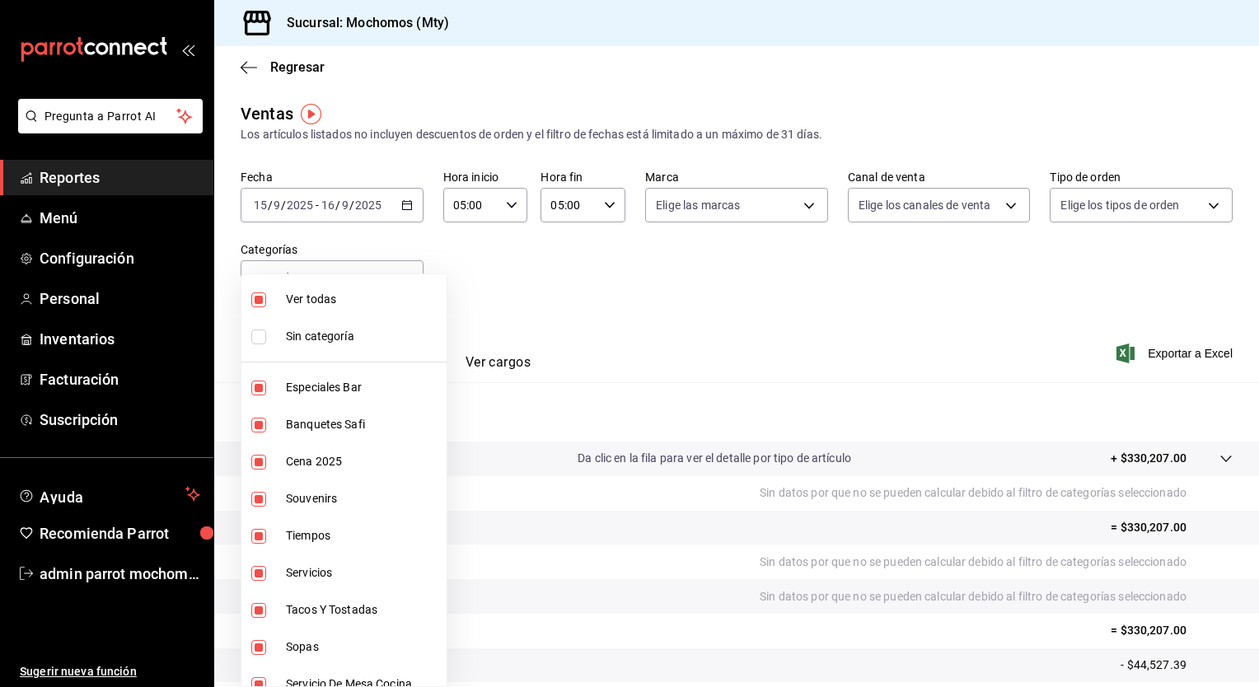
checkbox input "false"
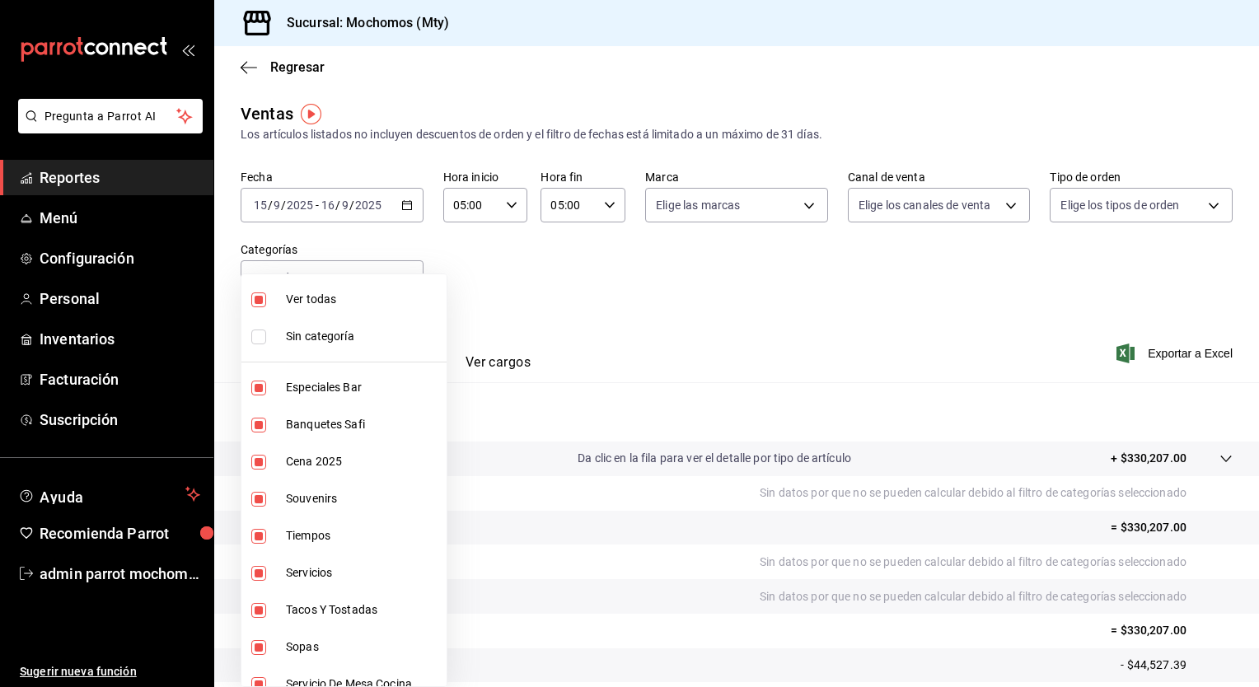
checkbox input "false"
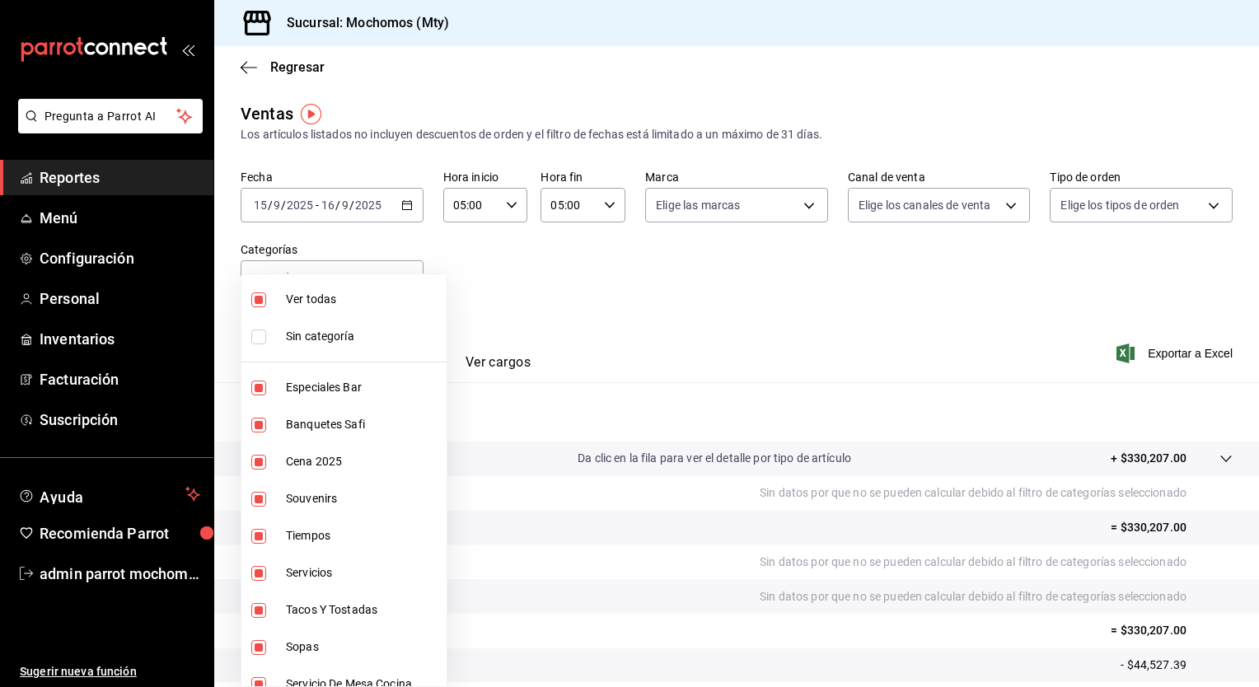
checkbox input "false"
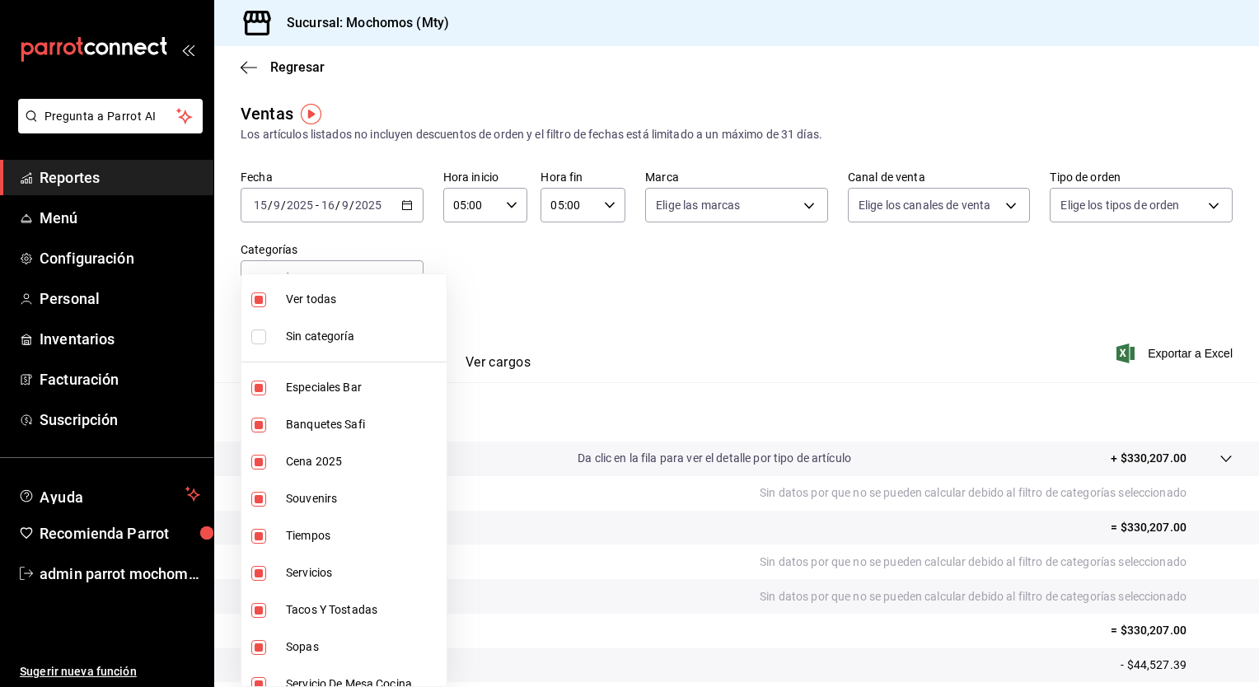
checkbox input "false"
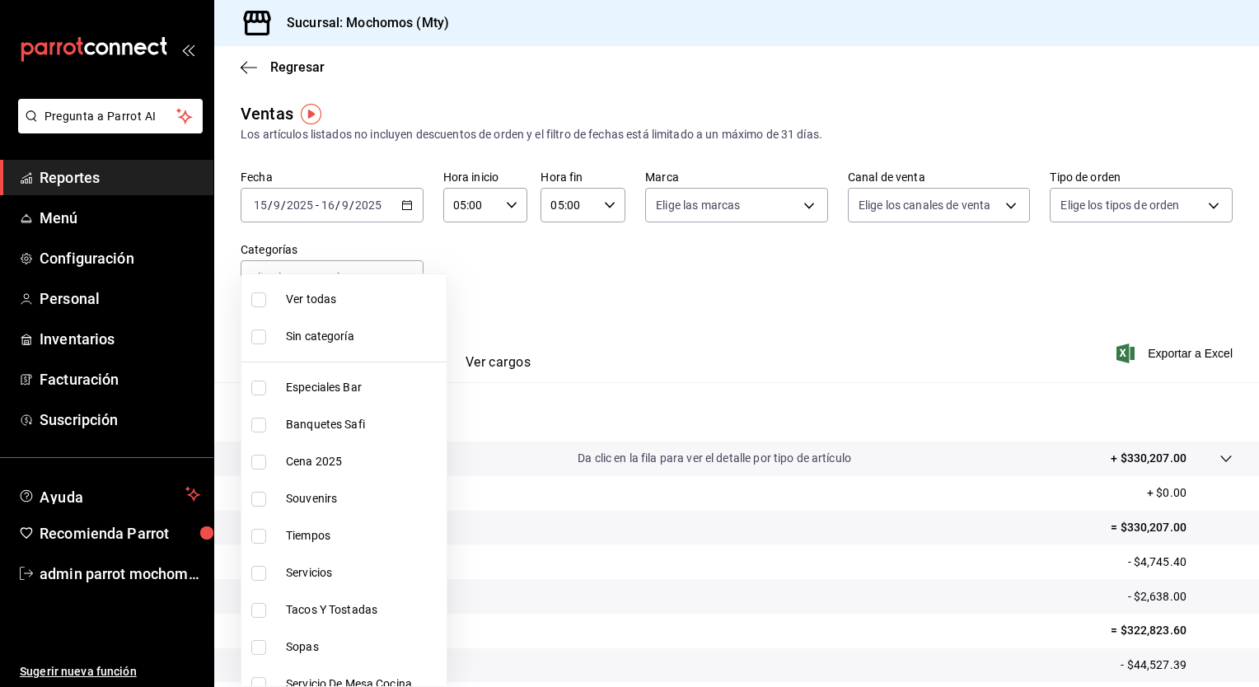
click at [554, 295] on div at bounding box center [629, 343] width 1259 height 687
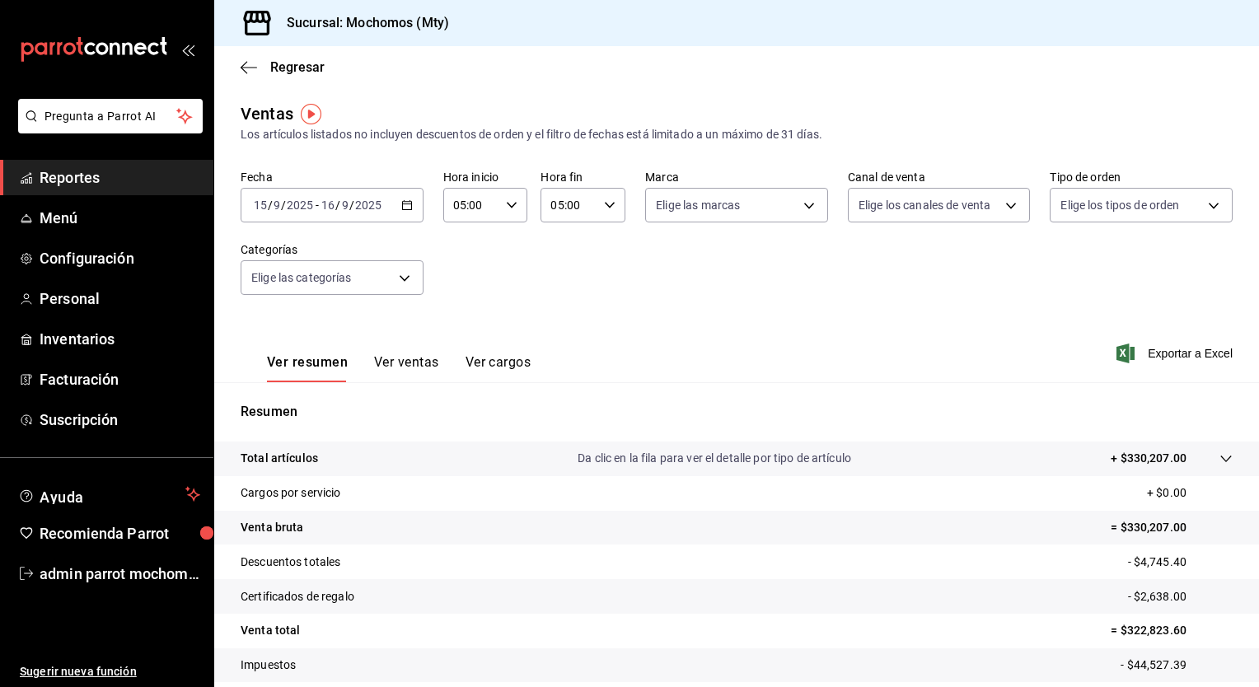
click at [83, 187] on span "Reportes" at bounding box center [120, 177] width 161 height 22
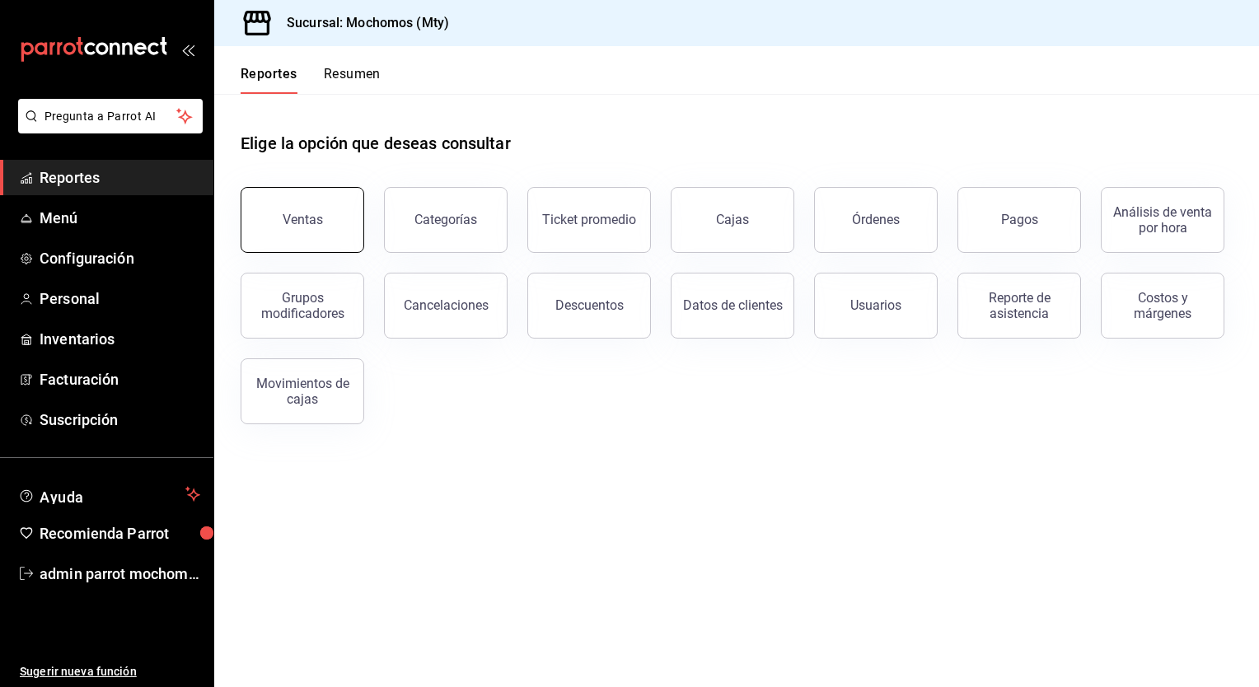
click at [308, 236] on button "Ventas" at bounding box center [303, 220] width 124 height 66
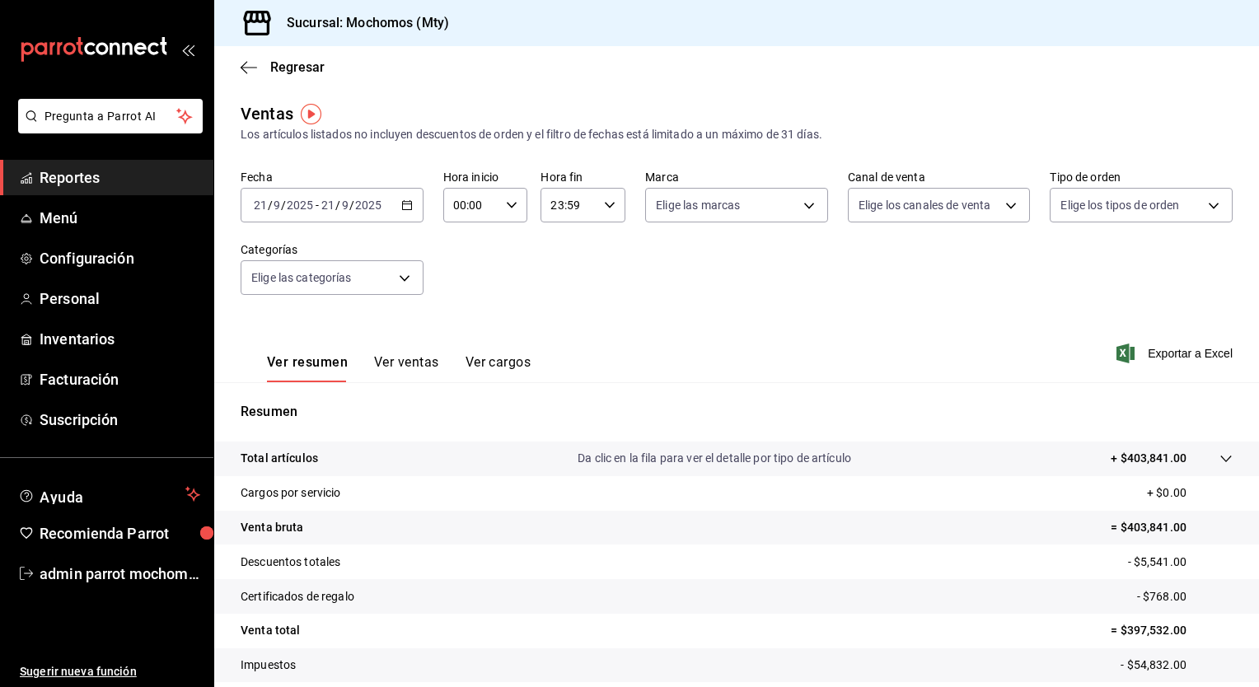
click at [410, 213] on div "[DATE] [DATE] - [DATE] [DATE]" at bounding box center [332, 205] width 183 height 35
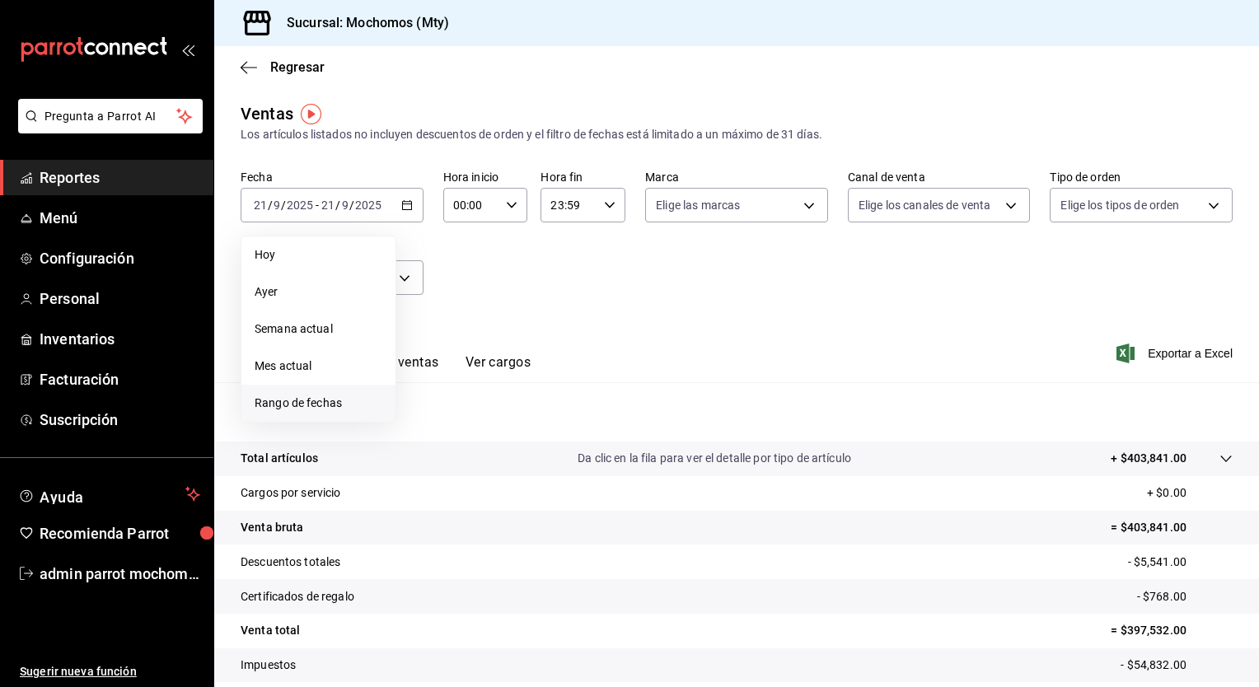
click at [306, 397] on span "Rango de fechas" at bounding box center [319, 403] width 128 height 17
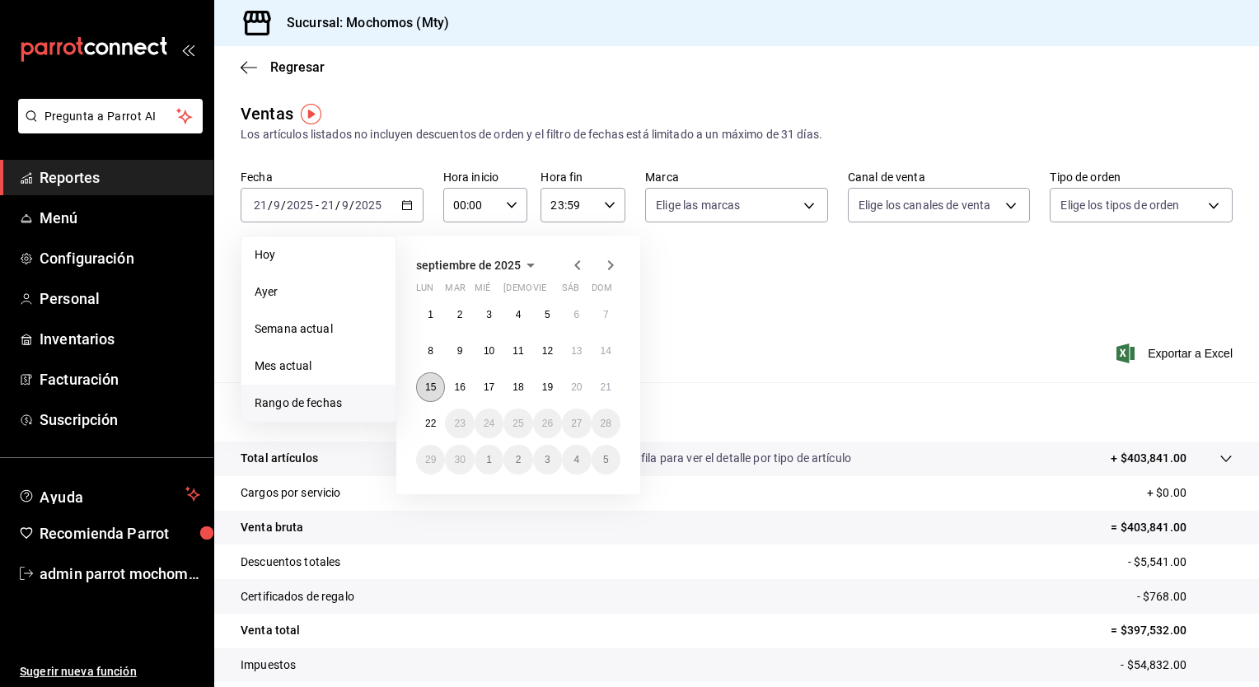
click at [432, 390] on abbr "15" at bounding box center [430, 387] width 11 height 12
click at [458, 390] on abbr "16" at bounding box center [459, 387] width 11 height 12
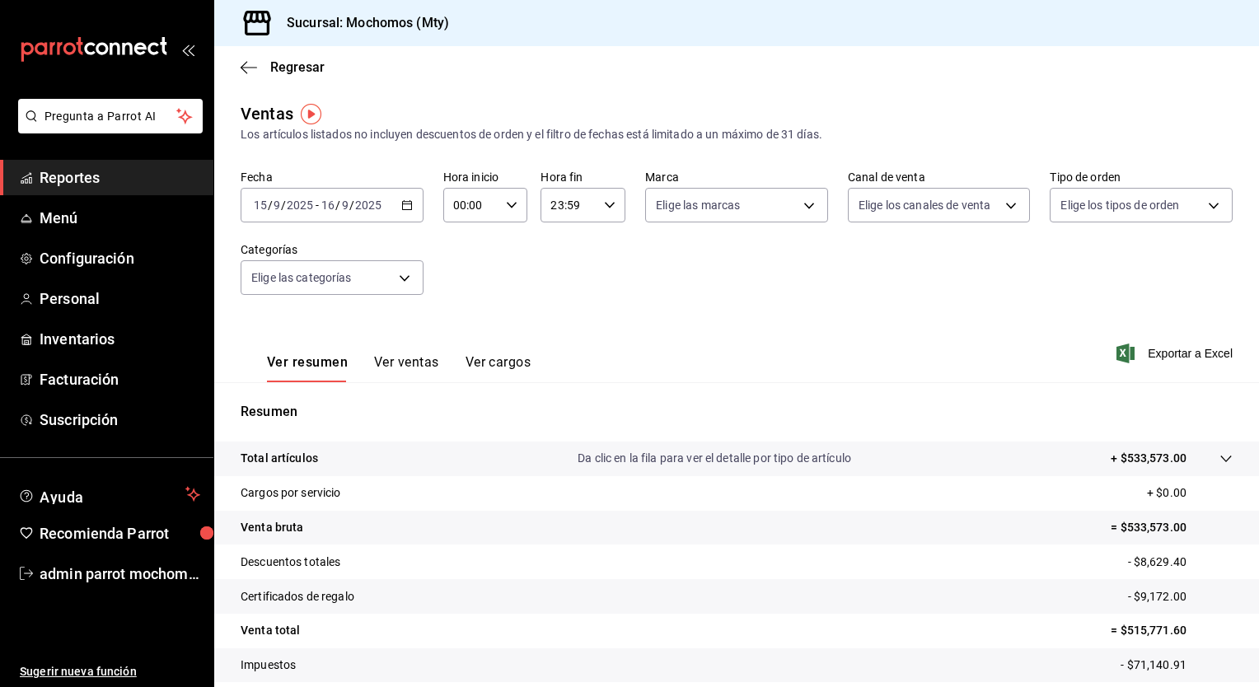
click at [507, 203] on \(Stroke\) "button" at bounding box center [512, 205] width 10 height 6
click at [456, 246] on span "00" at bounding box center [462, 247] width 16 height 13
click at [455, 244] on span "05" at bounding box center [462, 247] width 16 height 13
type input "05:00"
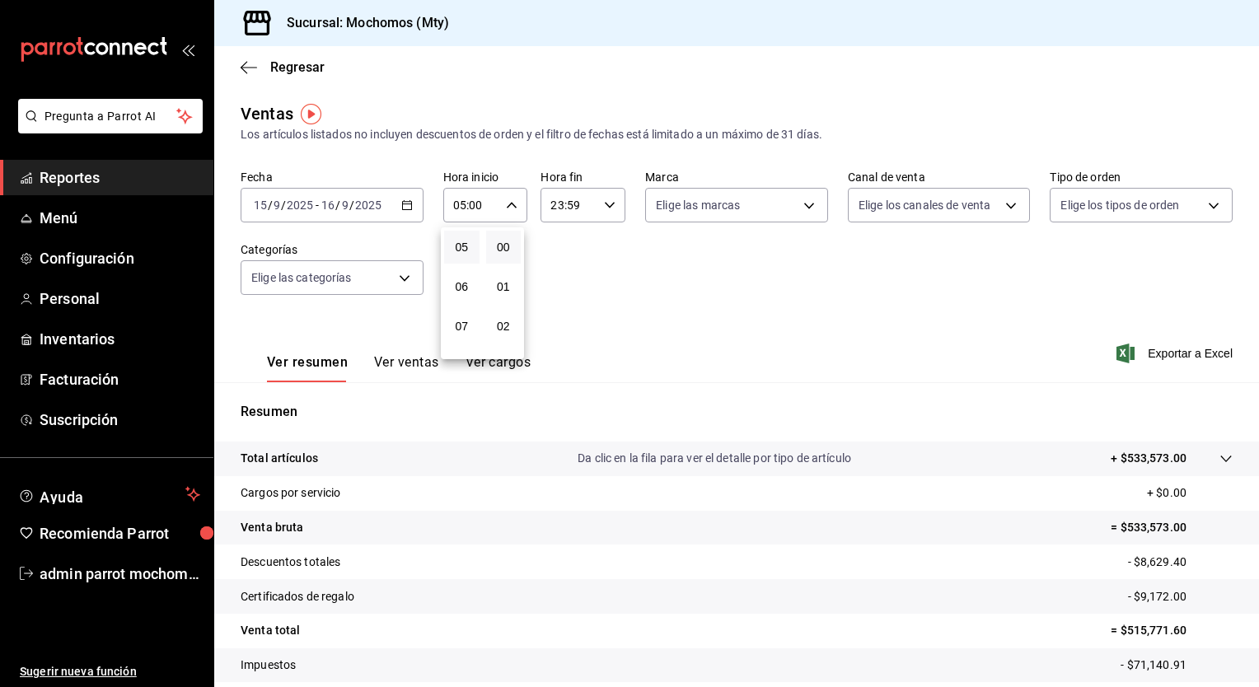
click at [603, 207] on div at bounding box center [629, 343] width 1259 height 687
click at [604, 207] on icon "button" at bounding box center [610, 205] width 12 height 12
click at [560, 261] on span "21" at bounding box center [558, 260] width 16 height 13
type input "21:59"
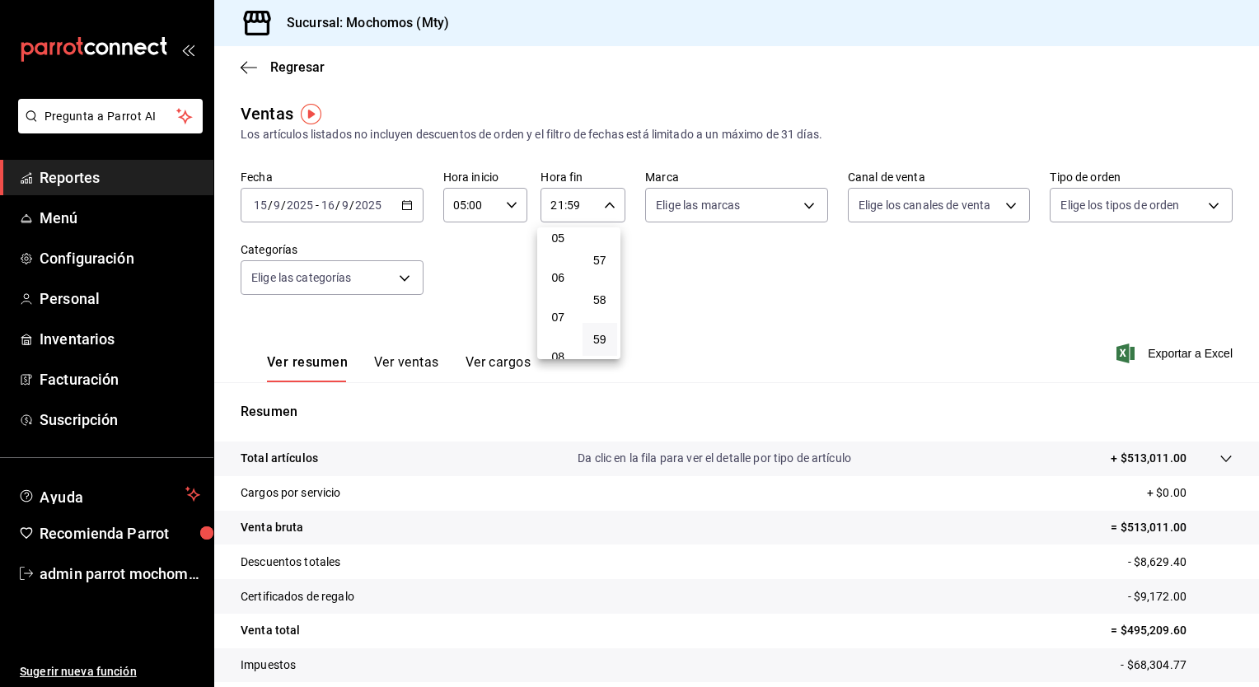
scroll to position [174, 0]
click at [560, 274] on span "05" at bounding box center [558, 270] width 16 height 13
click at [596, 260] on span "57" at bounding box center [600, 260] width 16 height 13
type input "05:57"
click at [597, 252] on span "00" at bounding box center [600, 247] width 16 height 13
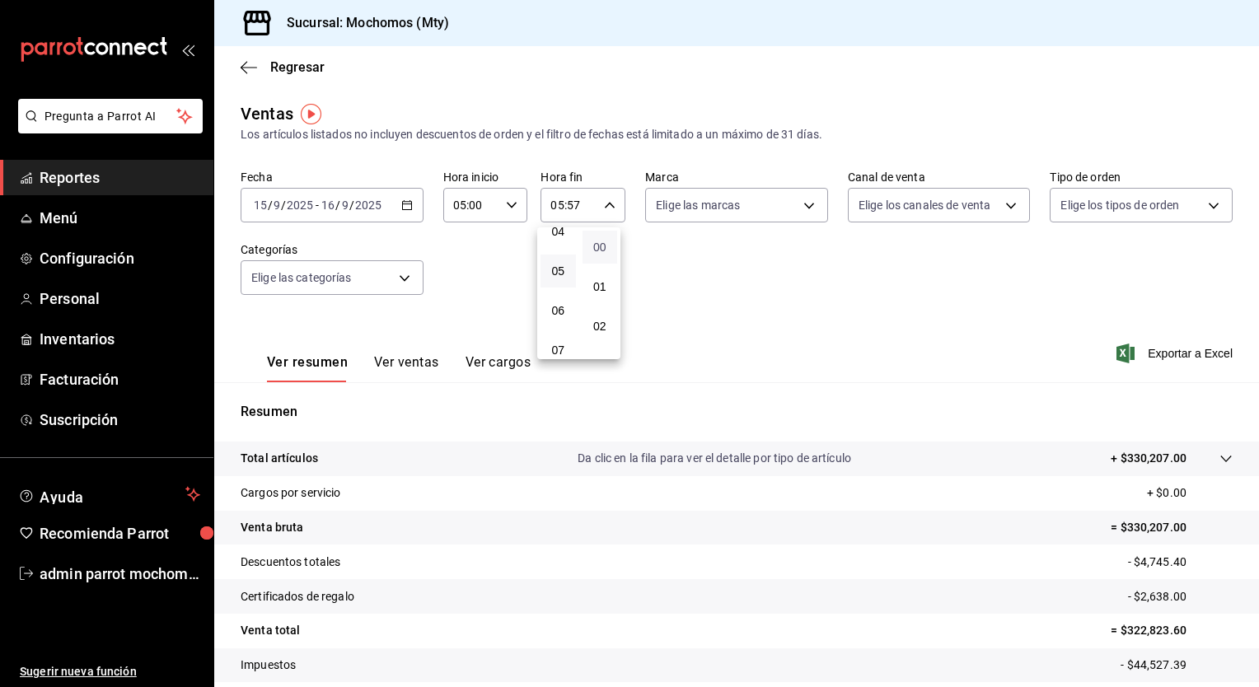
type input "05:00"
click at [880, 284] on div at bounding box center [629, 343] width 1259 height 687
click at [1220, 460] on icon at bounding box center [1225, 459] width 11 height 7
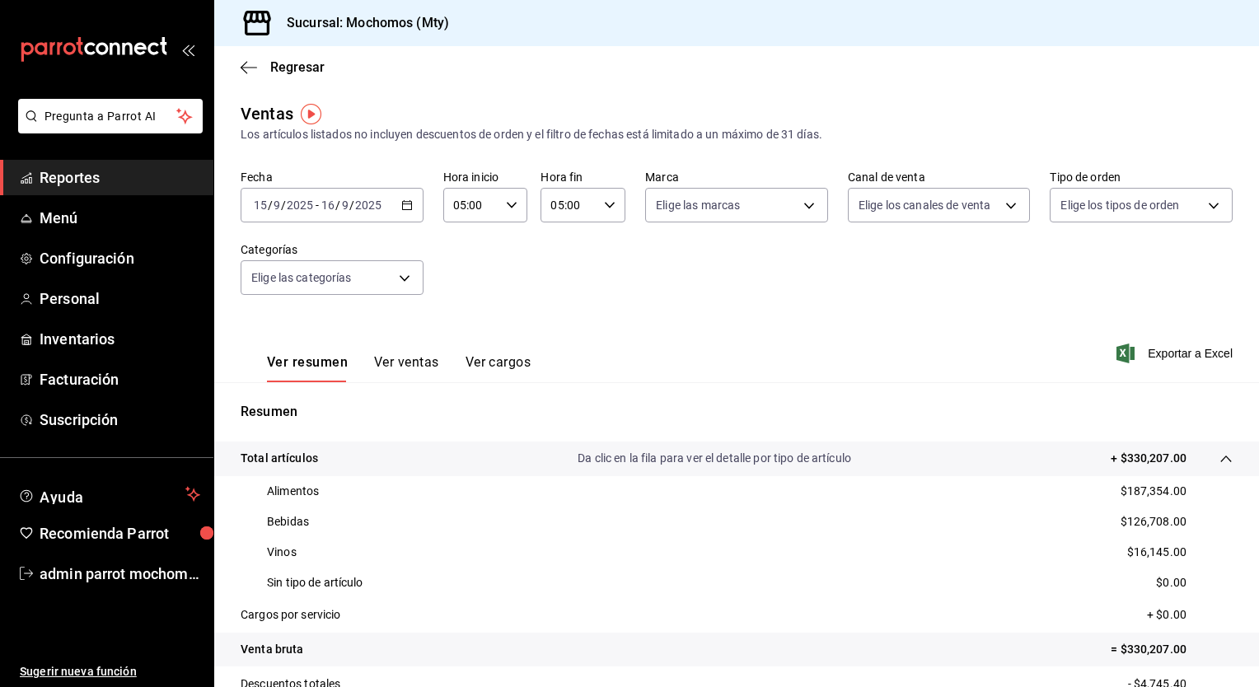
click at [402, 205] on icon "button" at bounding box center [407, 205] width 12 height 12
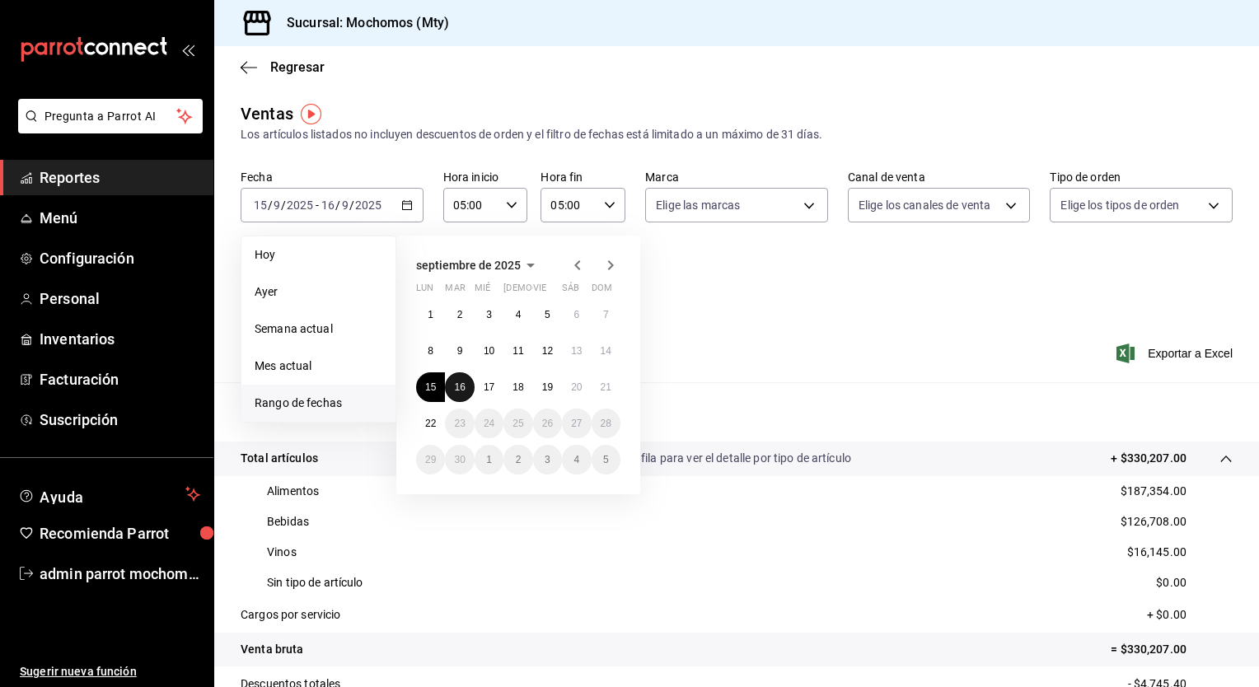
click at [461, 384] on abbr "16" at bounding box center [459, 387] width 11 height 12
click at [492, 387] on abbr "17" at bounding box center [489, 387] width 11 height 12
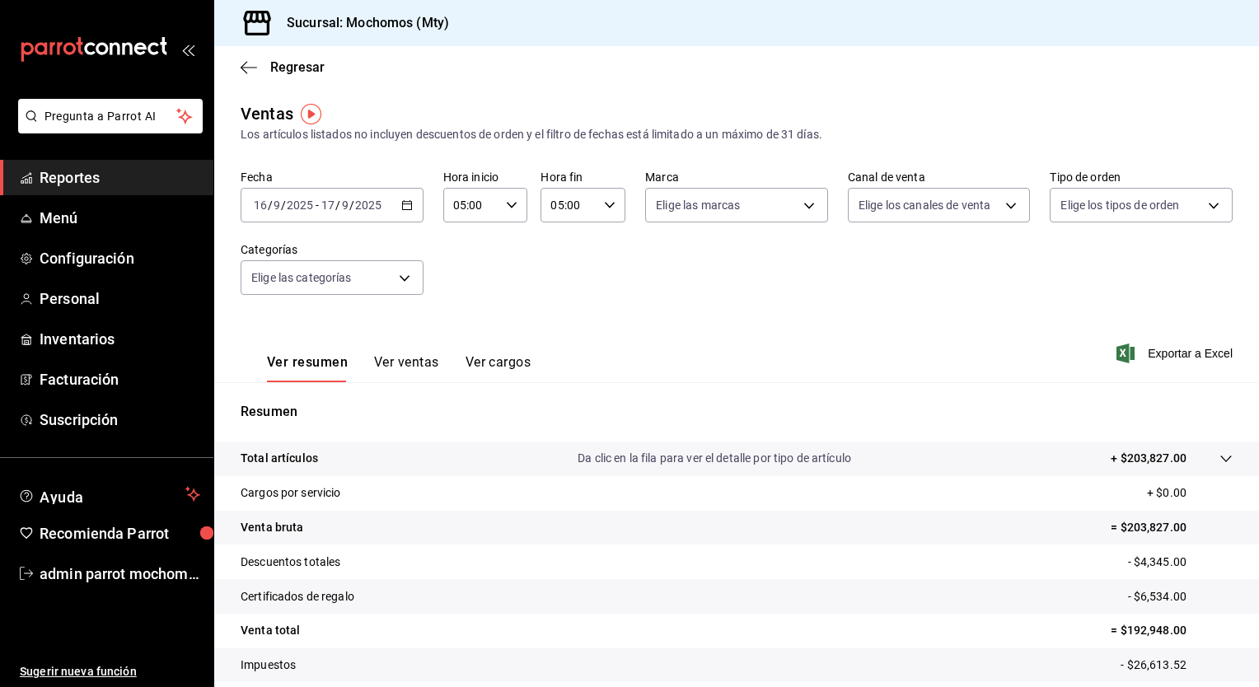
click at [1206, 459] on div at bounding box center [1209, 458] width 46 height 17
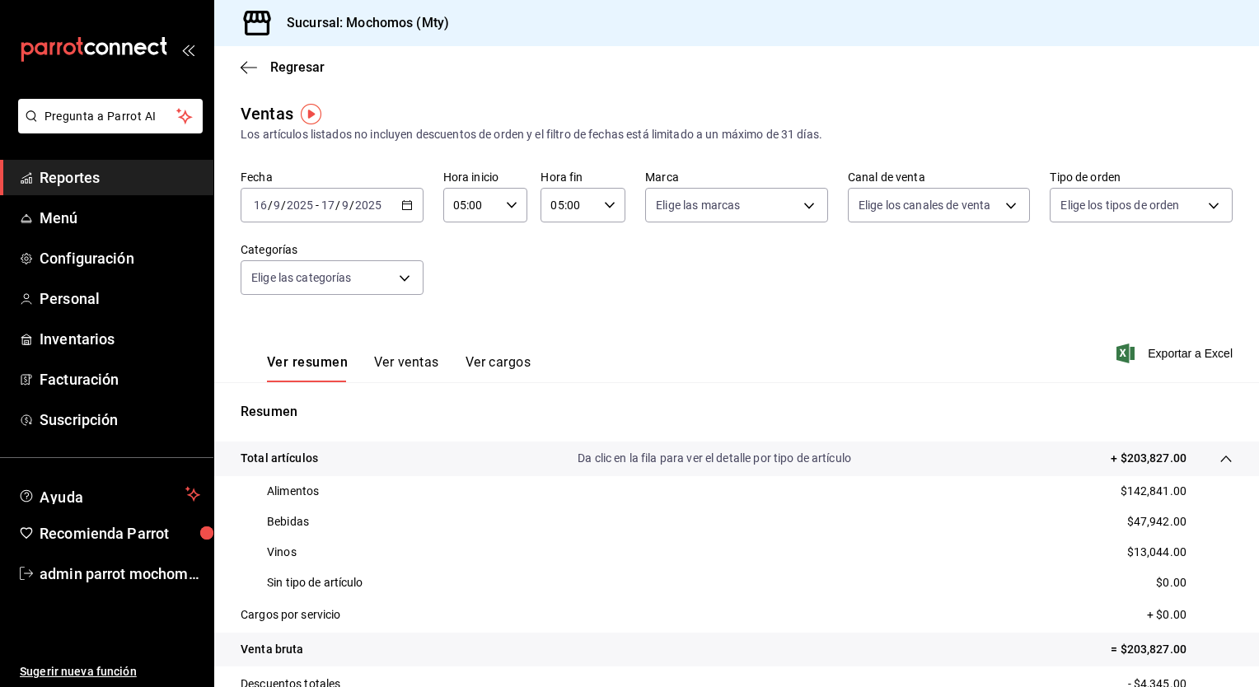
click at [402, 206] on \(Stroke\) "button" at bounding box center [407, 205] width 10 height 9
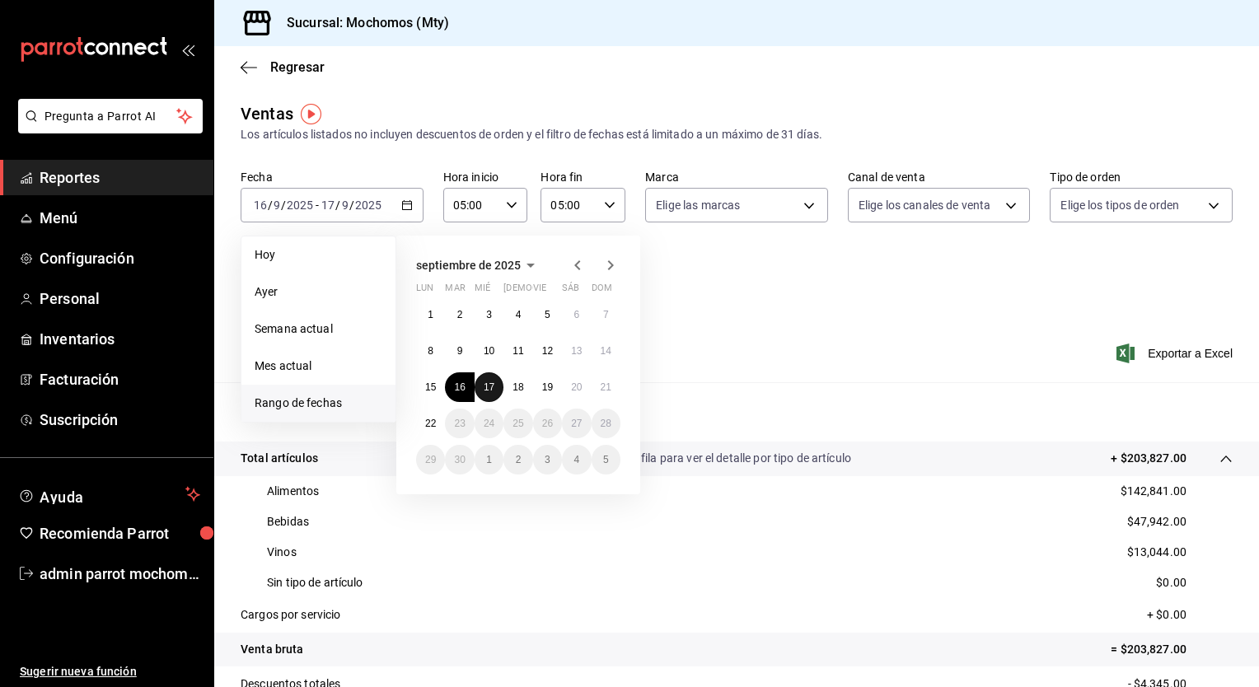
click at [488, 384] on abbr "17" at bounding box center [489, 387] width 11 height 12
click at [521, 390] on abbr "18" at bounding box center [517, 387] width 11 height 12
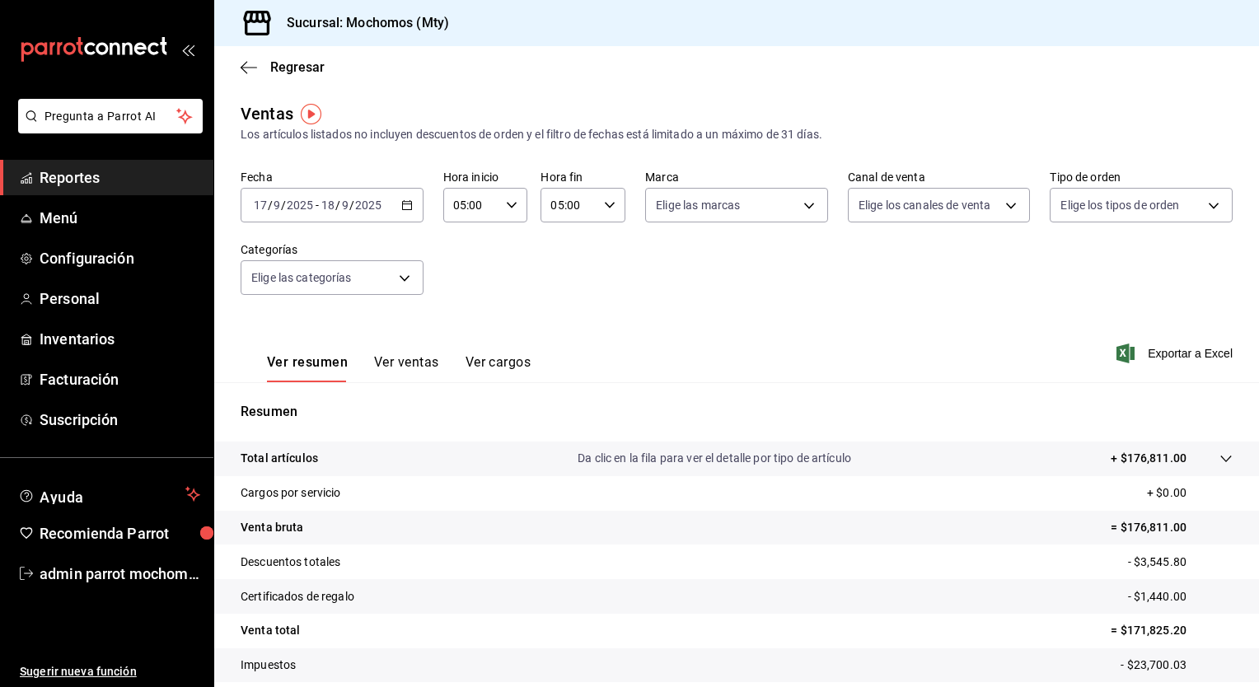
click at [1220, 461] on icon at bounding box center [1225, 459] width 11 height 7
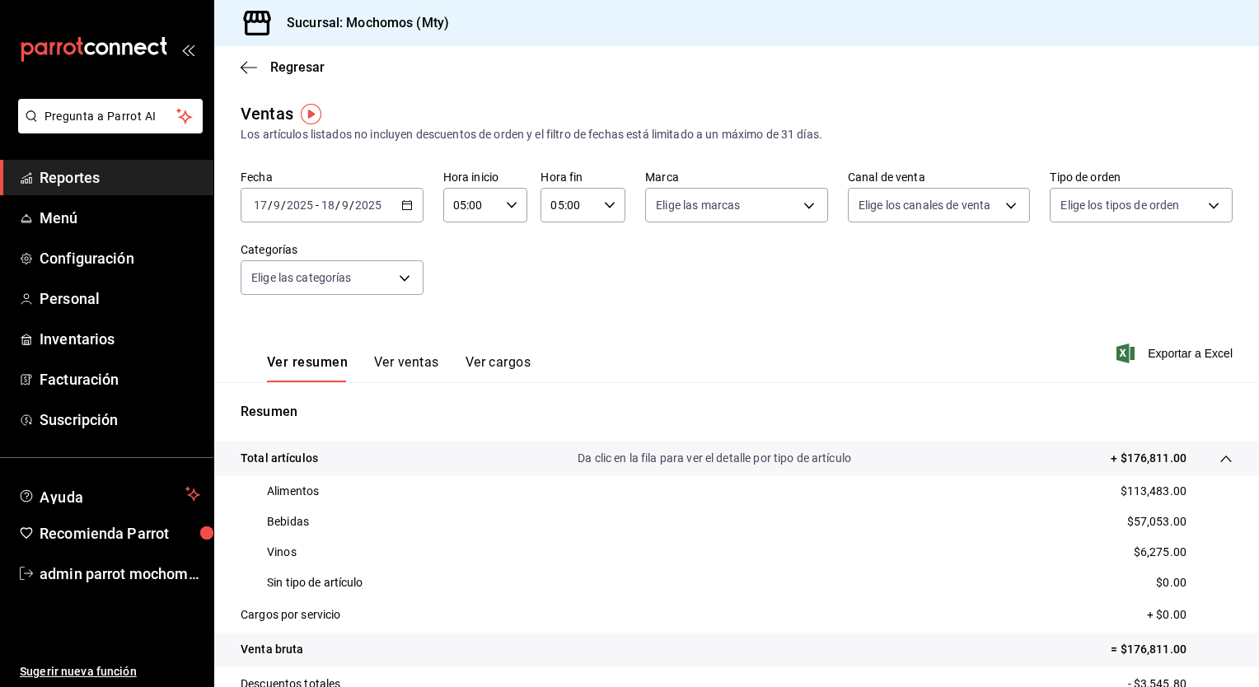
click at [405, 206] on icon "button" at bounding box center [407, 205] width 12 height 12
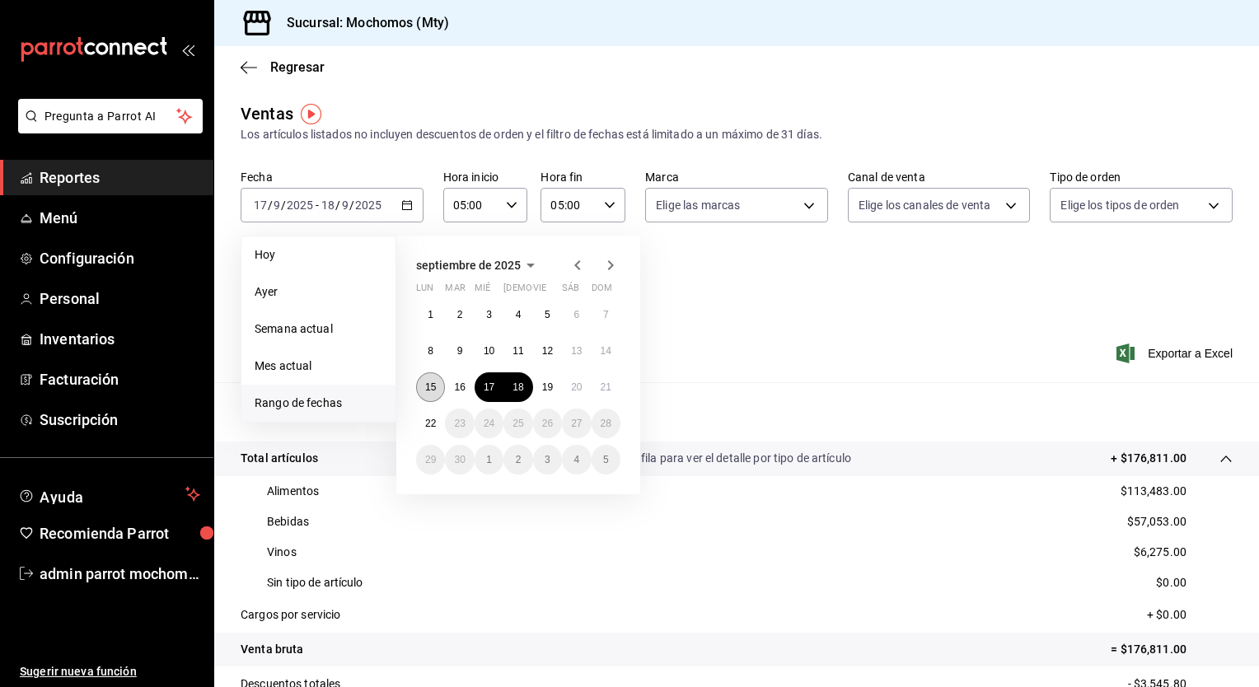
click at [424, 390] on button "15" at bounding box center [430, 387] width 29 height 30
click at [451, 390] on button "16" at bounding box center [459, 387] width 29 height 30
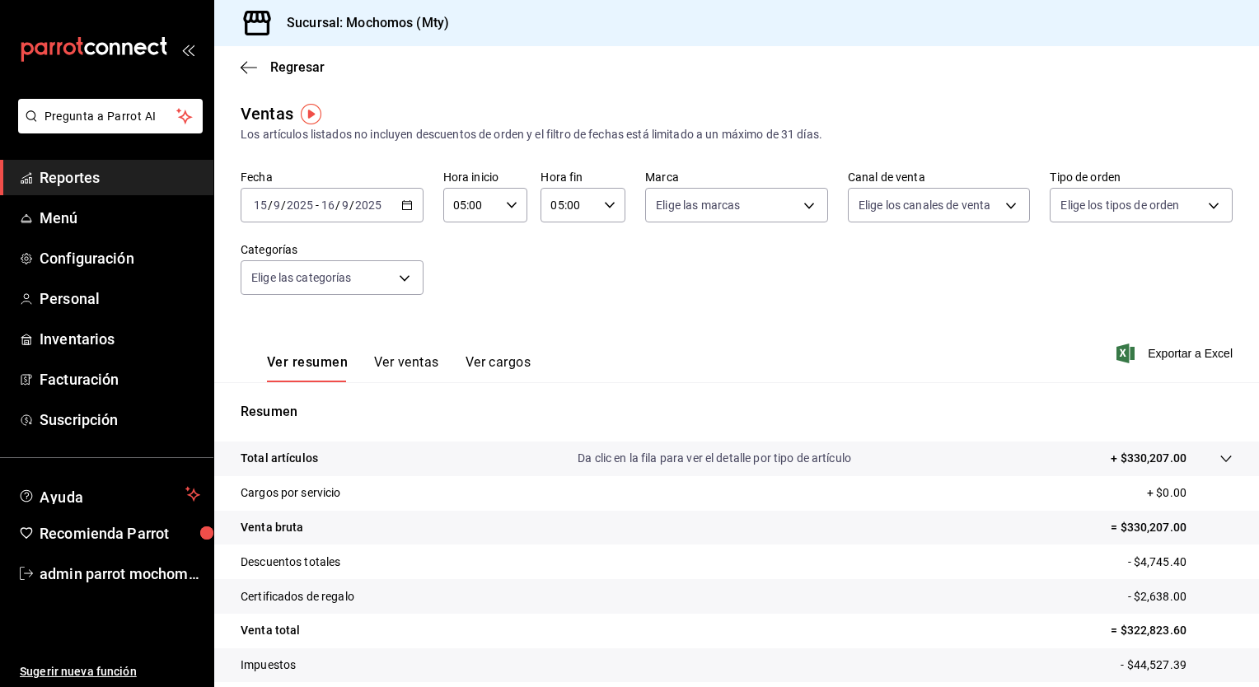
click at [1219, 463] on icon at bounding box center [1225, 458] width 13 height 13
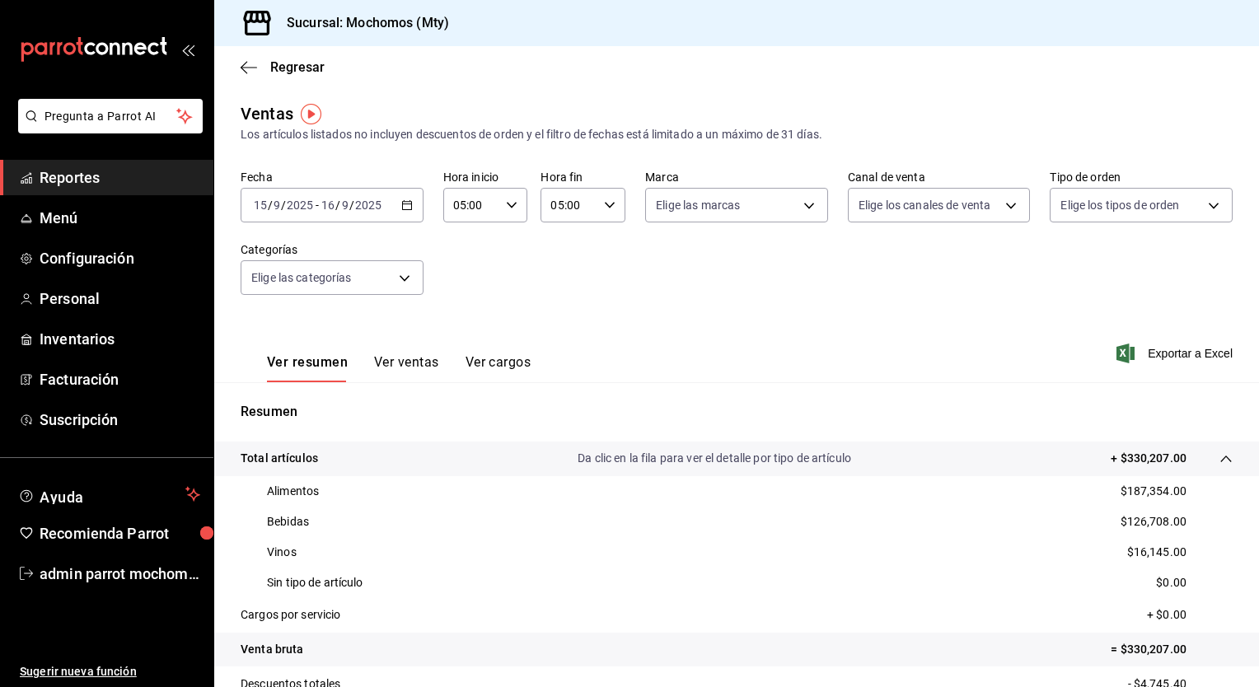
click at [409, 209] on icon "button" at bounding box center [407, 205] width 12 height 12
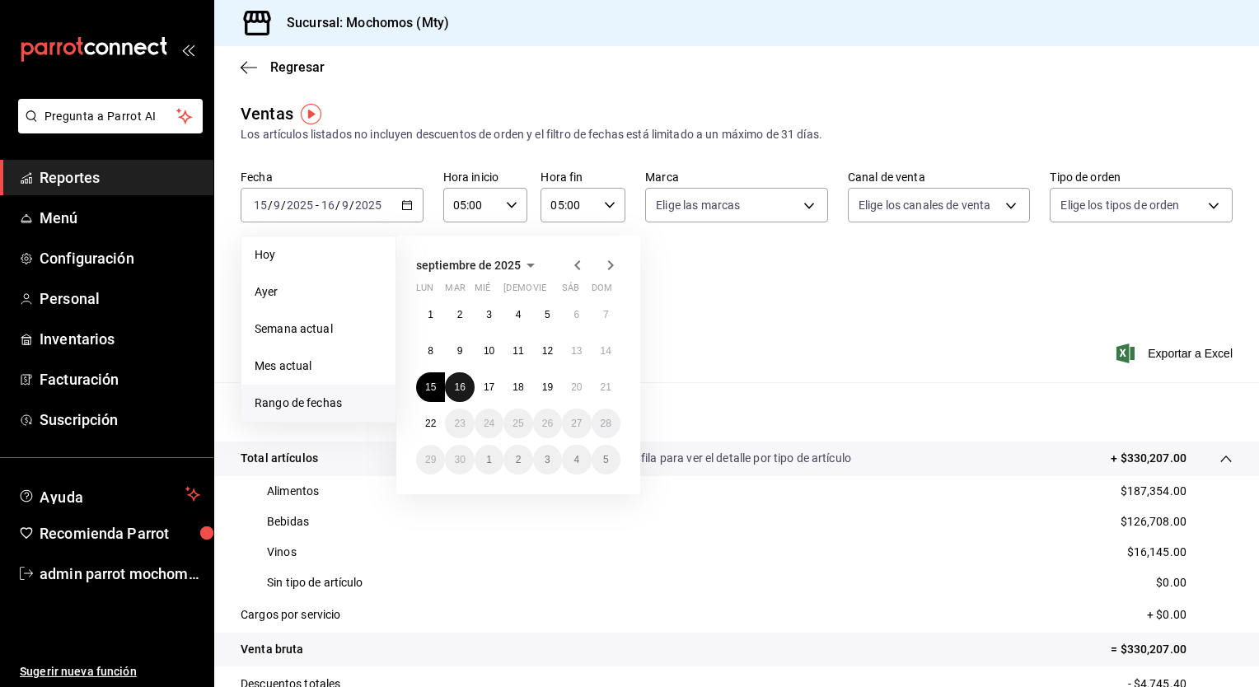
click at [465, 383] on abbr "16" at bounding box center [459, 387] width 11 height 12
click at [489, 387] on abbr "17" at bounding box center [489, 387] width 11 height 12
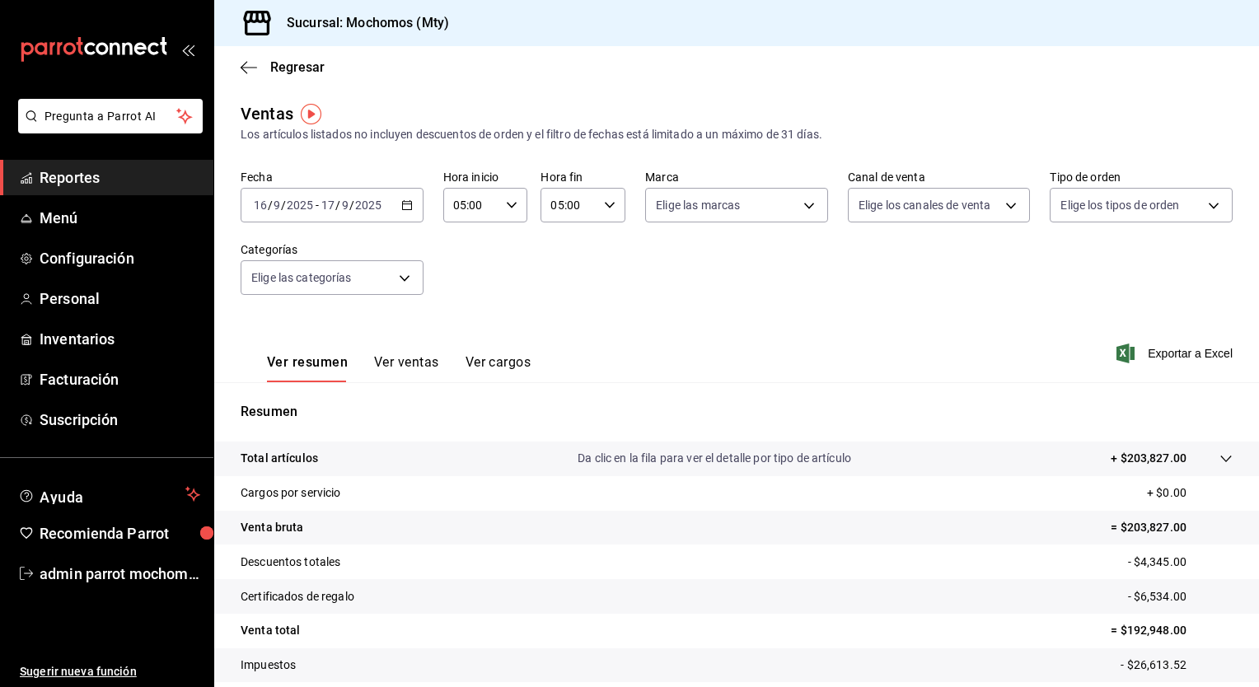
click at [1219, 458] on icon at bounding box center [1225, 458] width 13 height 13
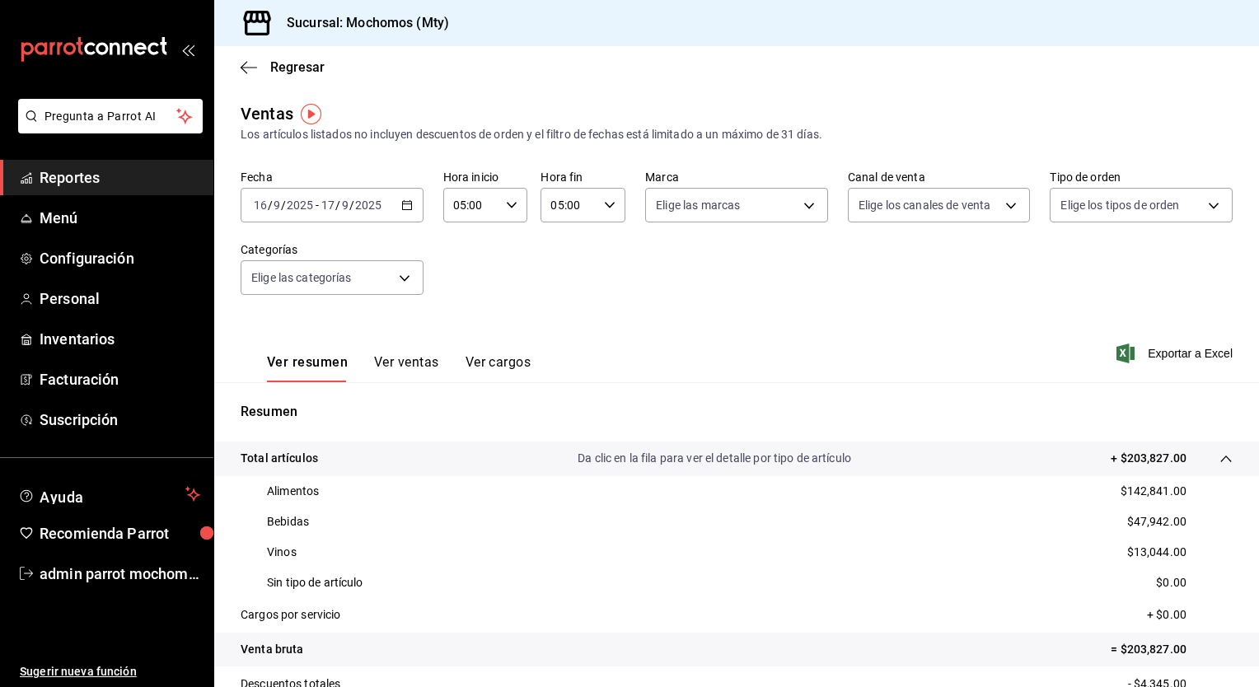
click at [405, 209] on icon "button" at bounding box center [407, 205] width 12 height 12
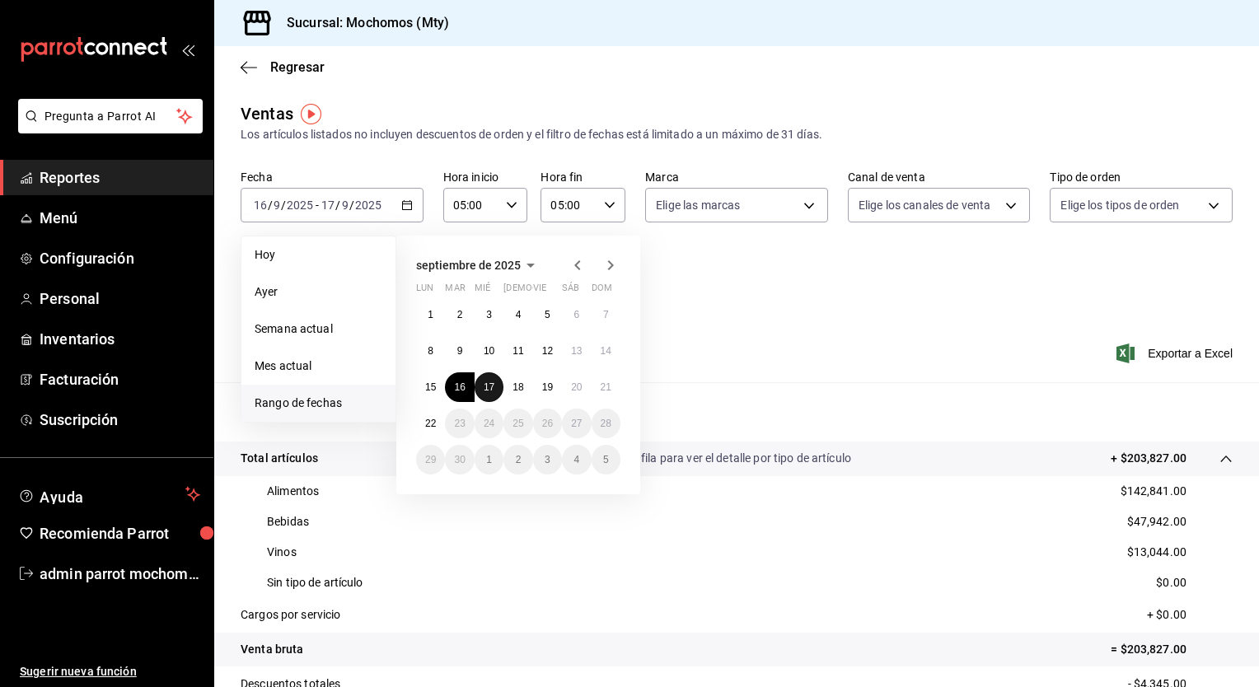
click at [486, 383] on abbr "17" at bounding box center [489, 387] width 11 height 12
click at [519, 391] on abbr "18" at bounding box center [517, 387] width 11 height 12
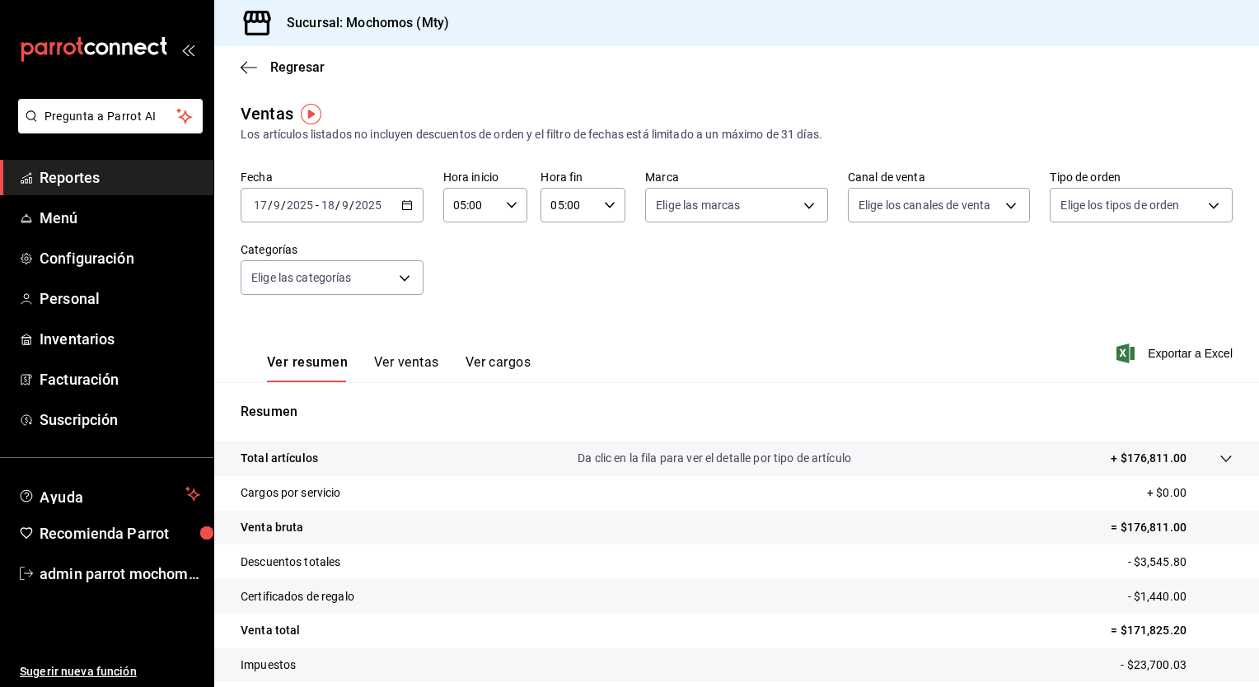
click at [1219, 463] on icon at bounding box center [1225, 458] width 13 height 13
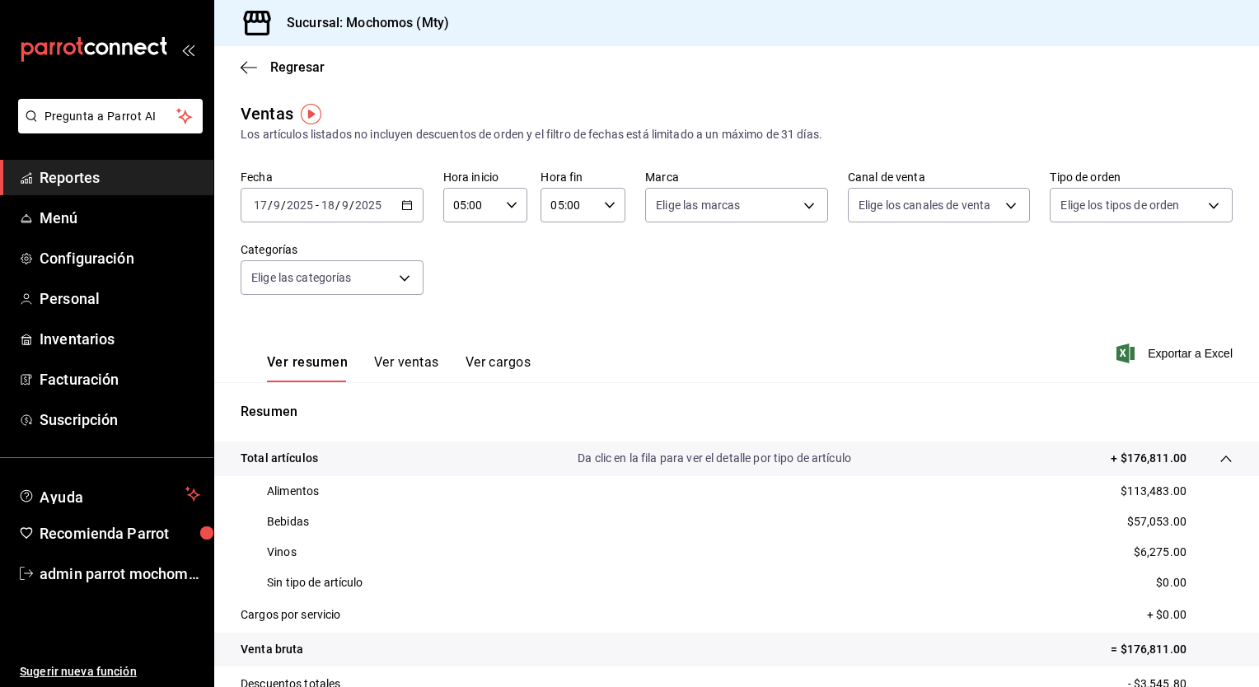
click at [395, 203] on div "[DATE] [DATE] - [DATE] [DATE]" at bounding box center [332, 205] width 183 height 35
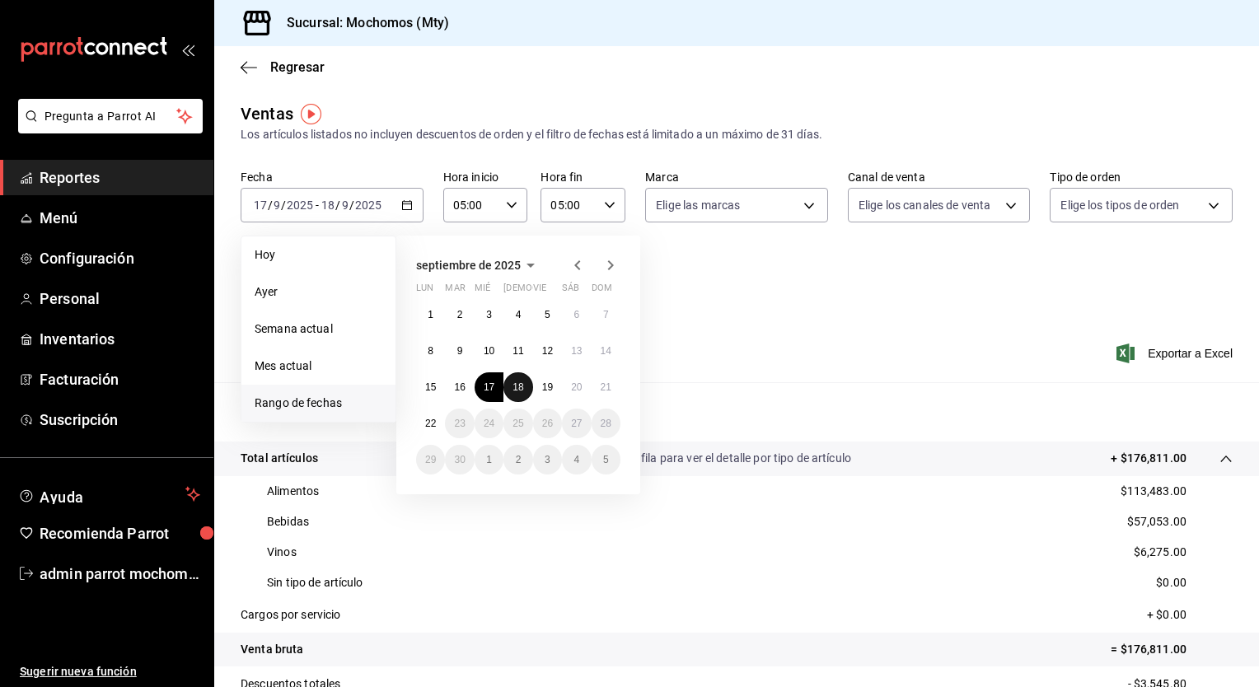
click at [522, 390] on abbr "18" at bounding box center [517, 387] width 11 height 12
click at [547, 395] on button "19" at bounding box center [547, 387] width 29 height 30
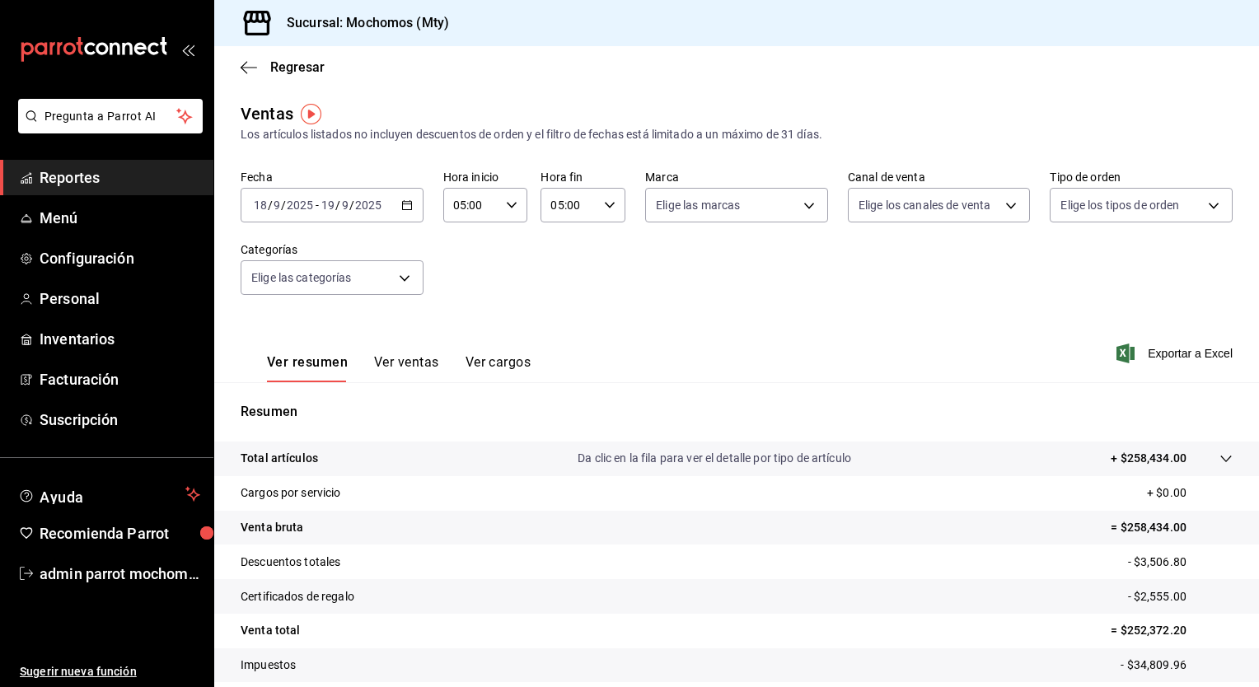
click at [1219, 456] on icon at bounding box center [1225, 458] width 13 height 13
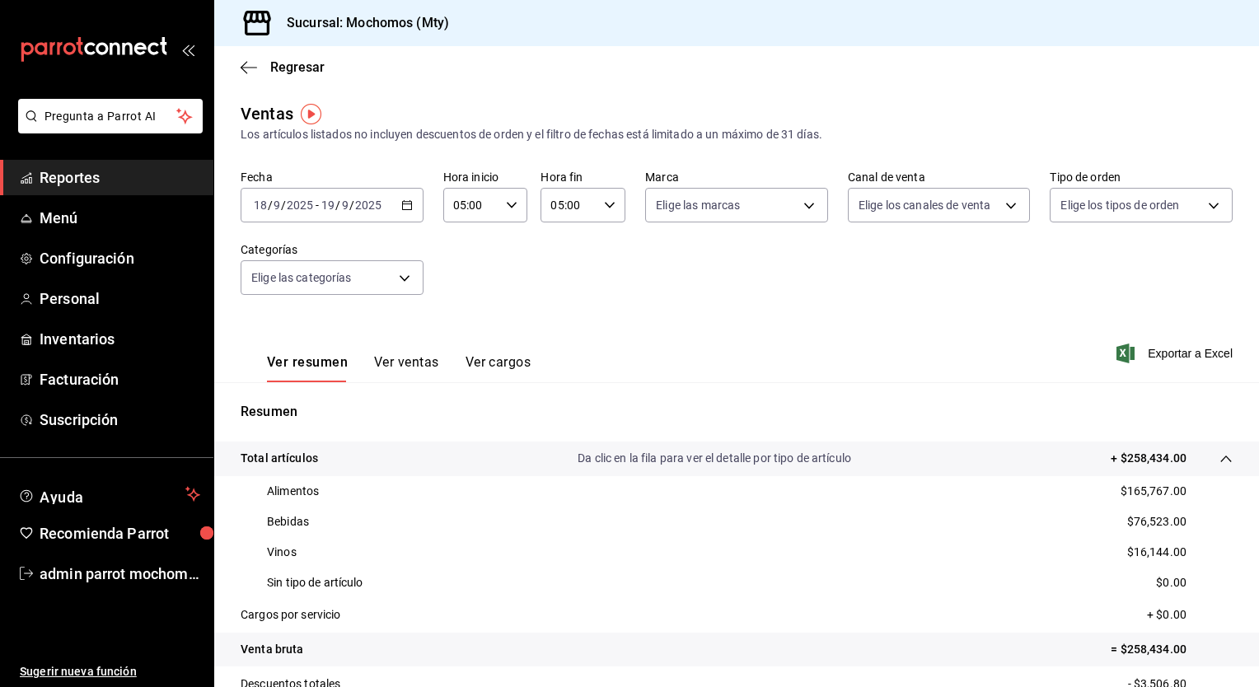
click at [403, 203] on \(Stroke\) "button" at bounding box center [406, 203] width 9 height 1
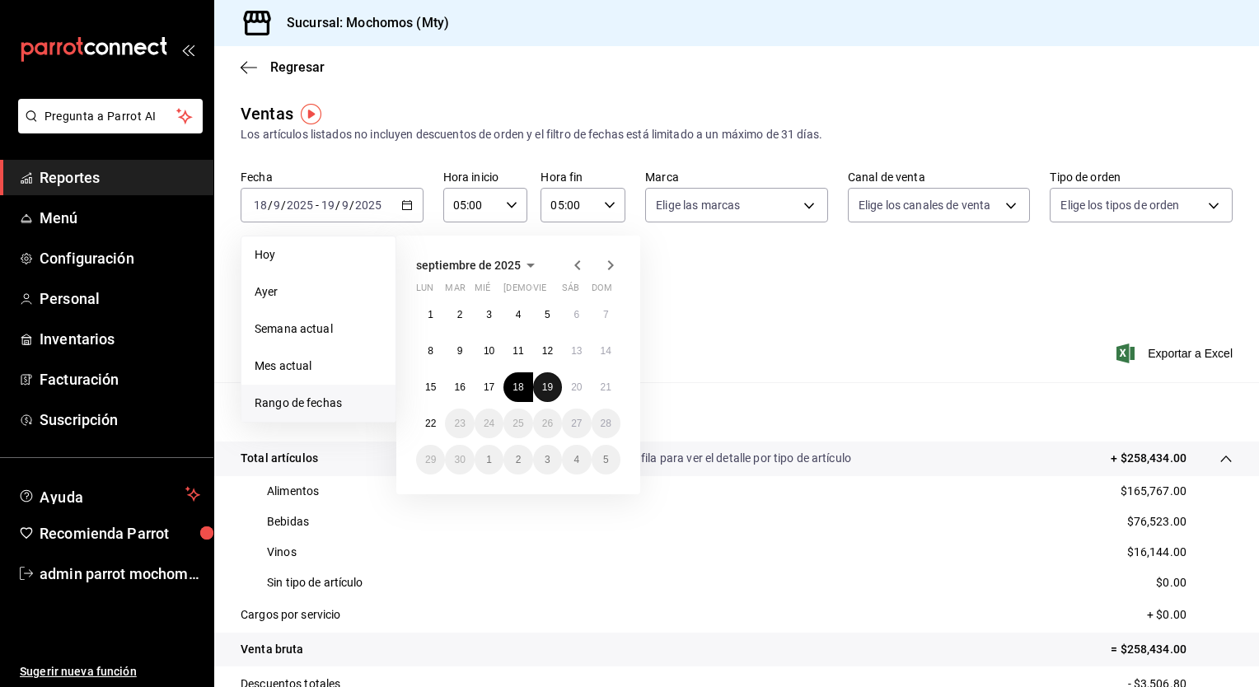
click at [550, 381] on abbr "19" at bounding box center [547, 387] width 11 height 12
click at [574, 387] on abbr "20" at bounding box center [576, 387] width 11 height 12
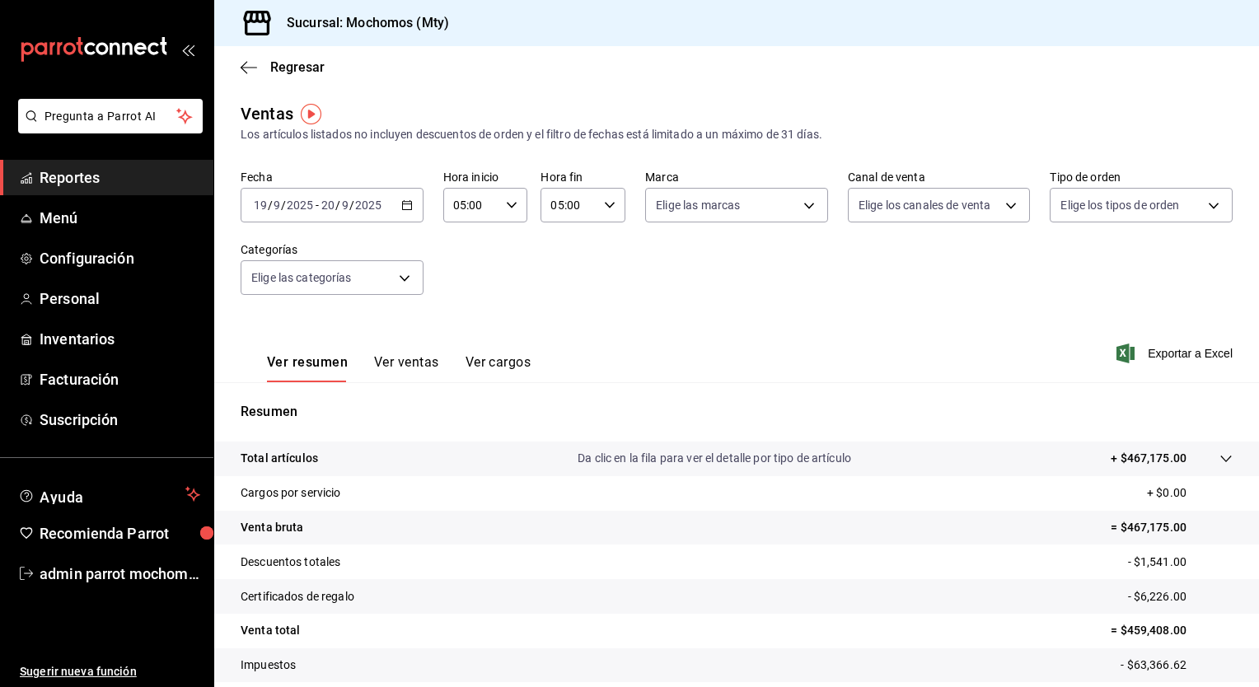
click at [1219, 459] on tr "Total artículos Da clic en la fila para ver el detalle por tipo de artículo + $…" at bounding box center [736, 459] width 1045 height 35
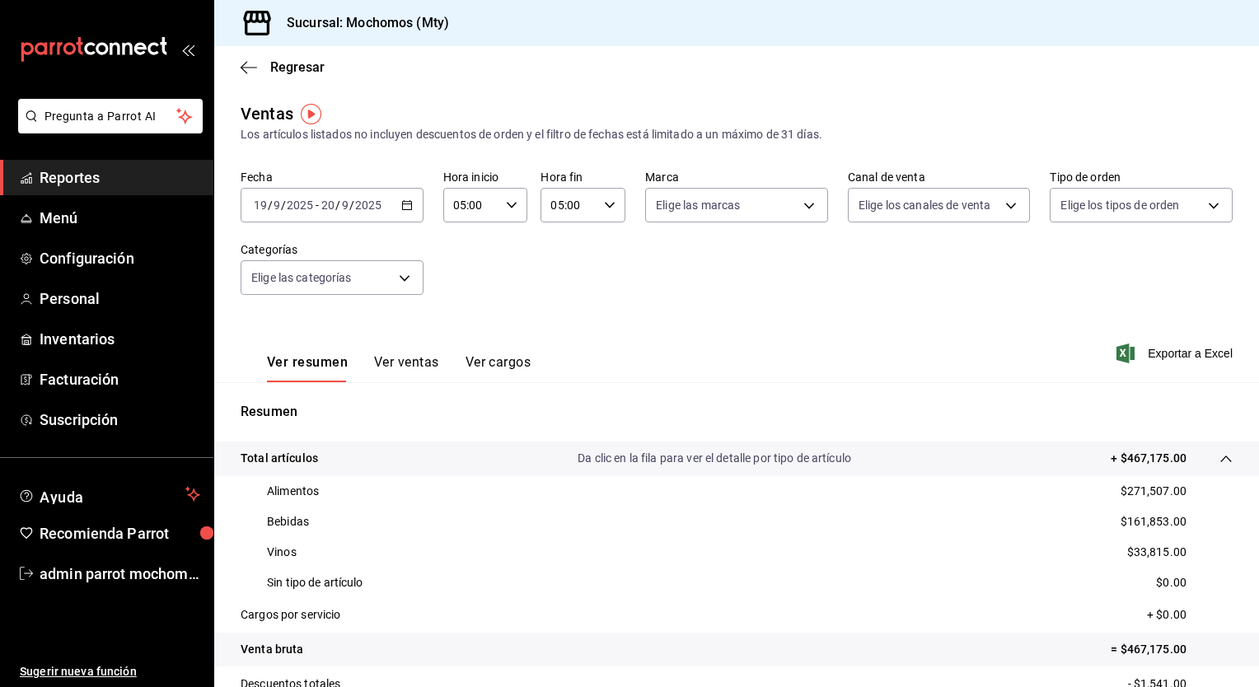
click at [406, 202] on \(Stroke\) "button" at bounding box center [407, 205] width 10 height 9
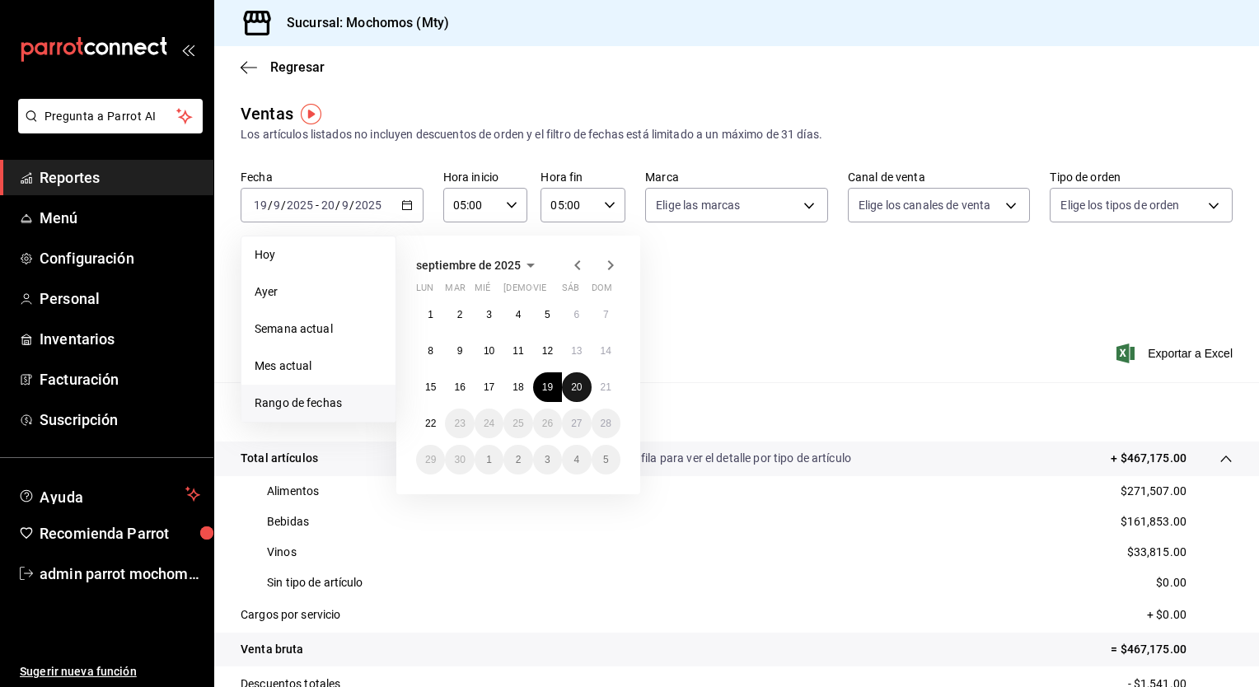
click at [577, 389] on abbr "20" at bounding box center [576, 387] width 11 height 12
click at [601, 385] on abbr "21" at bounding box center [606, 387] width 11 height 12
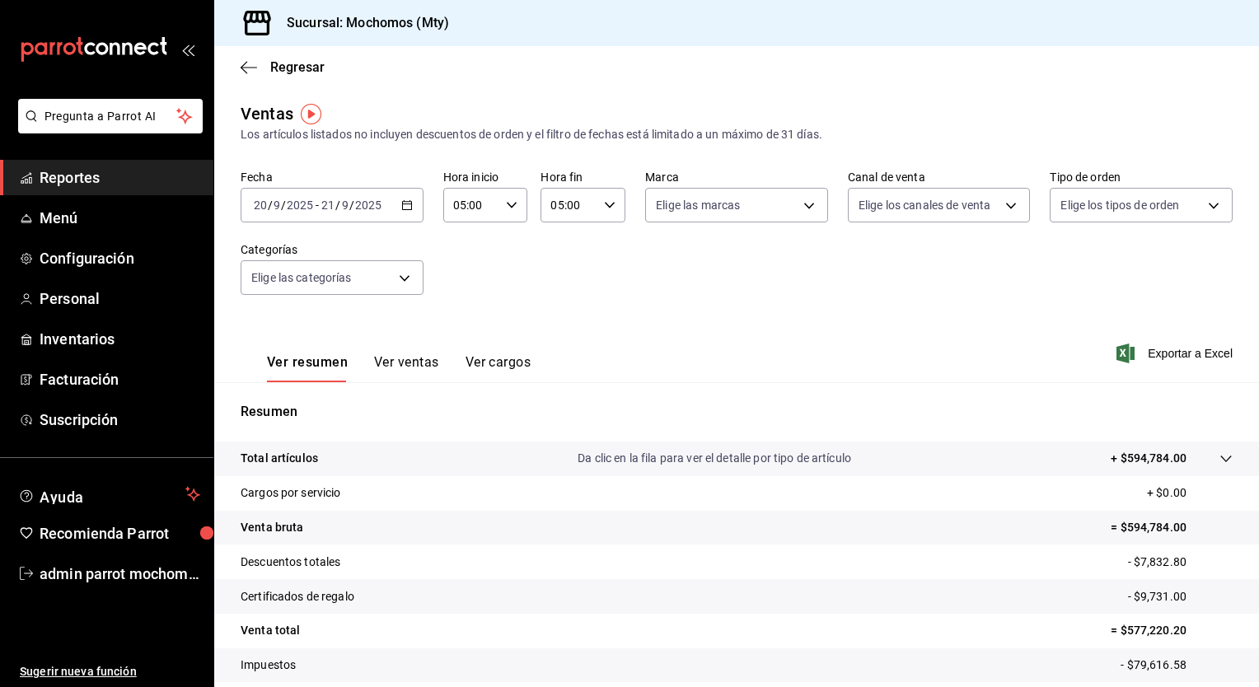
click at [1219, 456] on icon at bounding box center [1225, 458] width 13 height 13
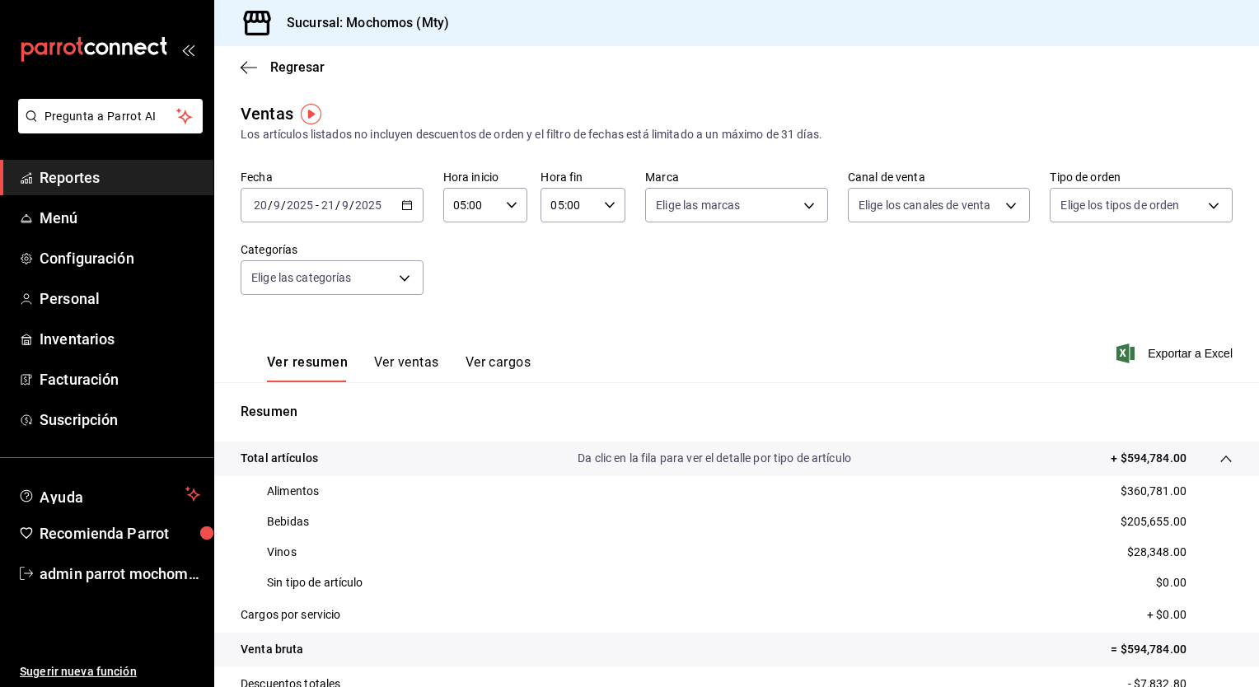
click at [408, 209] on icon "button" at bounding box center [407, 205] width 12 height 12
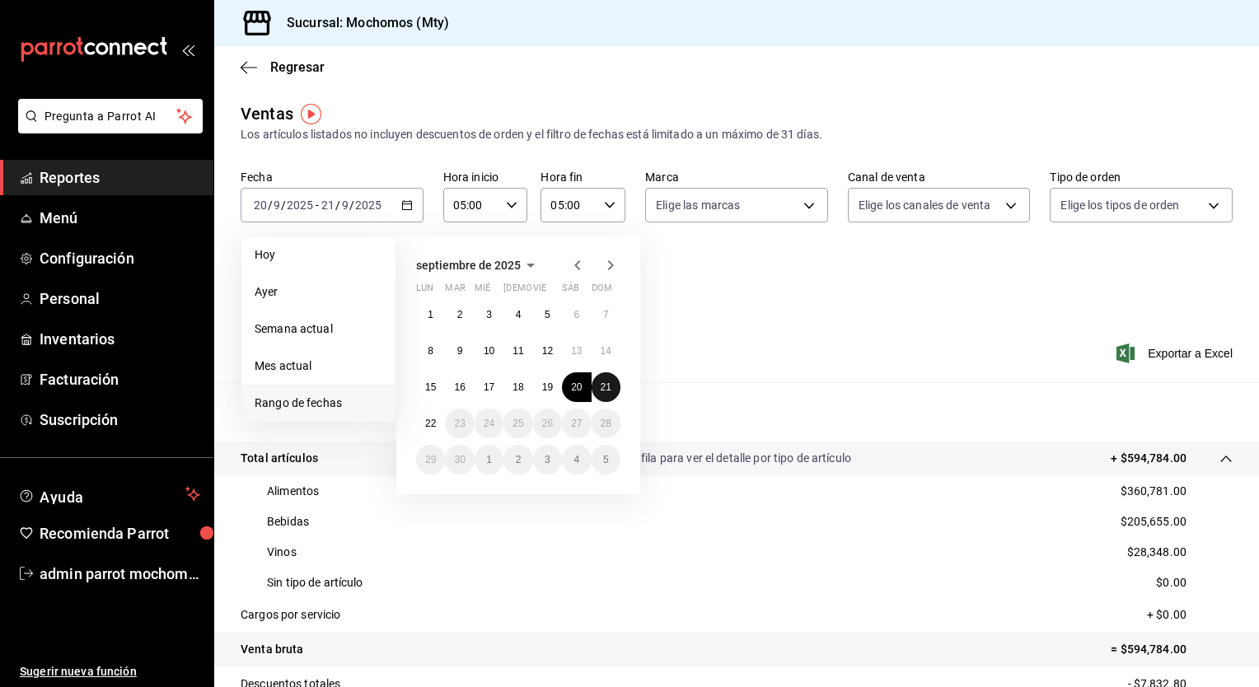
click at [606, 387] on abbr "21" at bounding box center [606, 387] width 11 height 12
click at [428, 419] on abbr "22" at bounding box center [430, 424] width 11 height 12
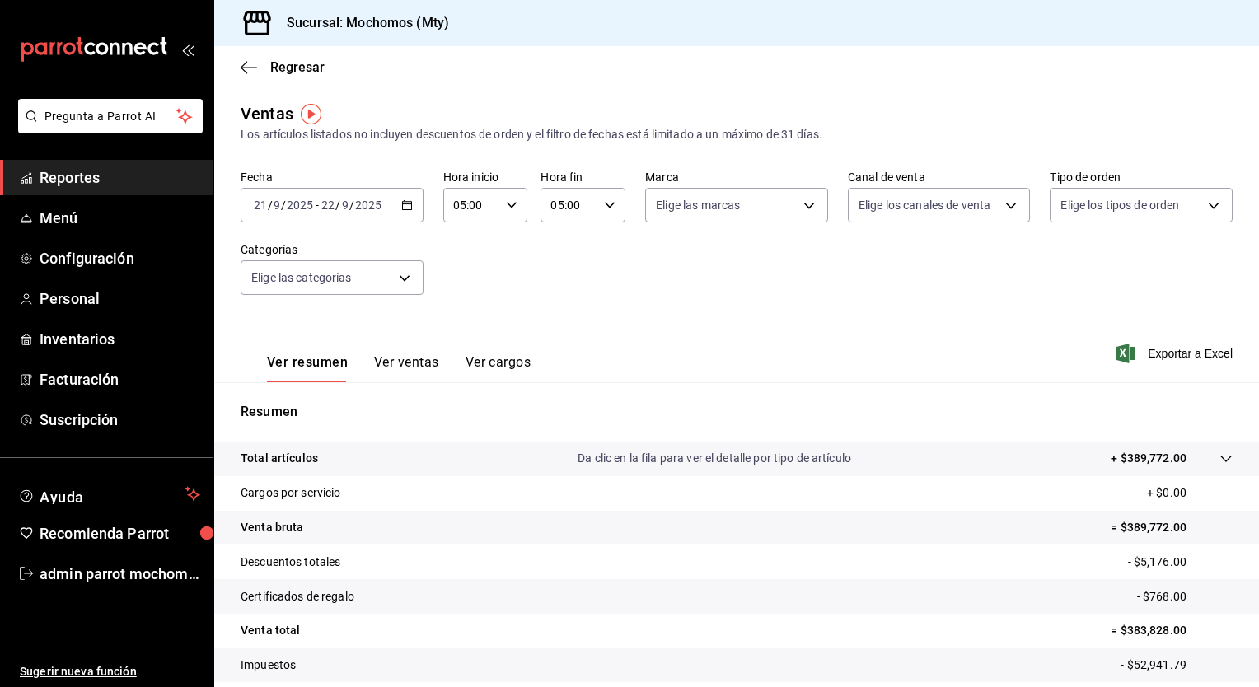
click at [1219, 457] on icon at bounding box center [1225, 458] width 13 height 13
